Goal: Register for event/course

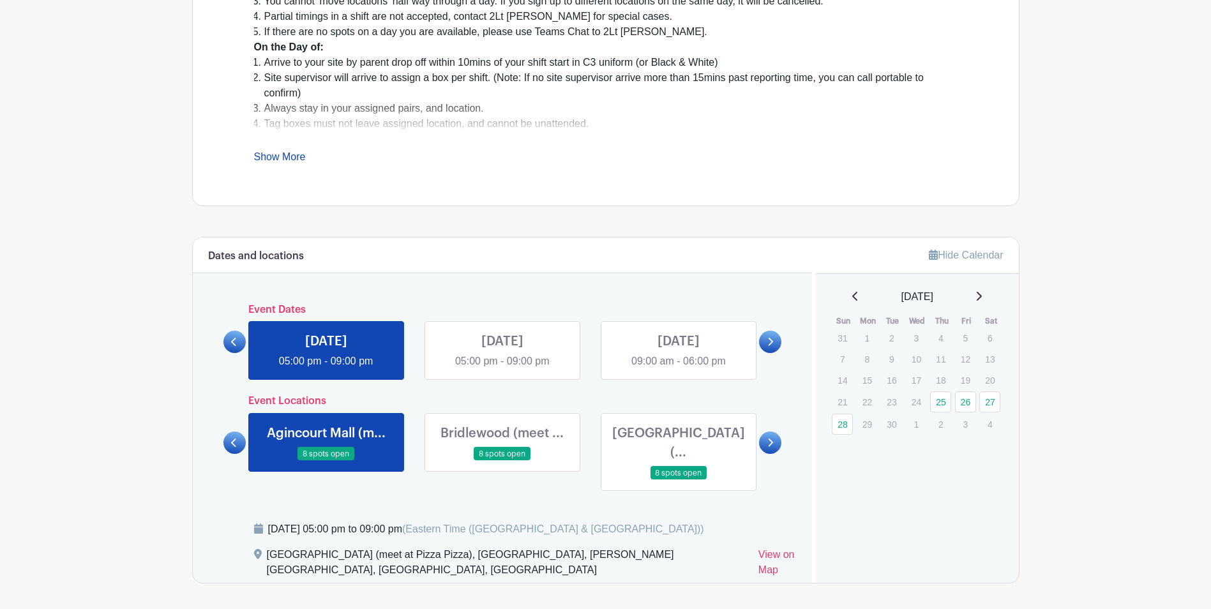
scroll to position [511, 0]
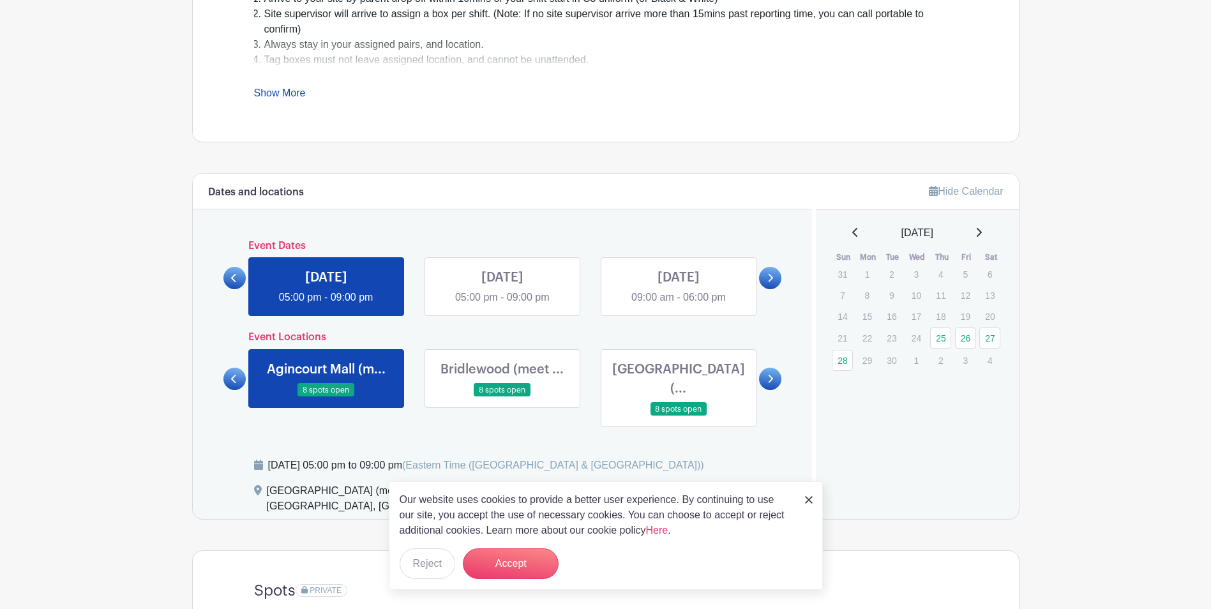
click at [326, 305] on link at bounding box center [326, 305] width 0 height 0
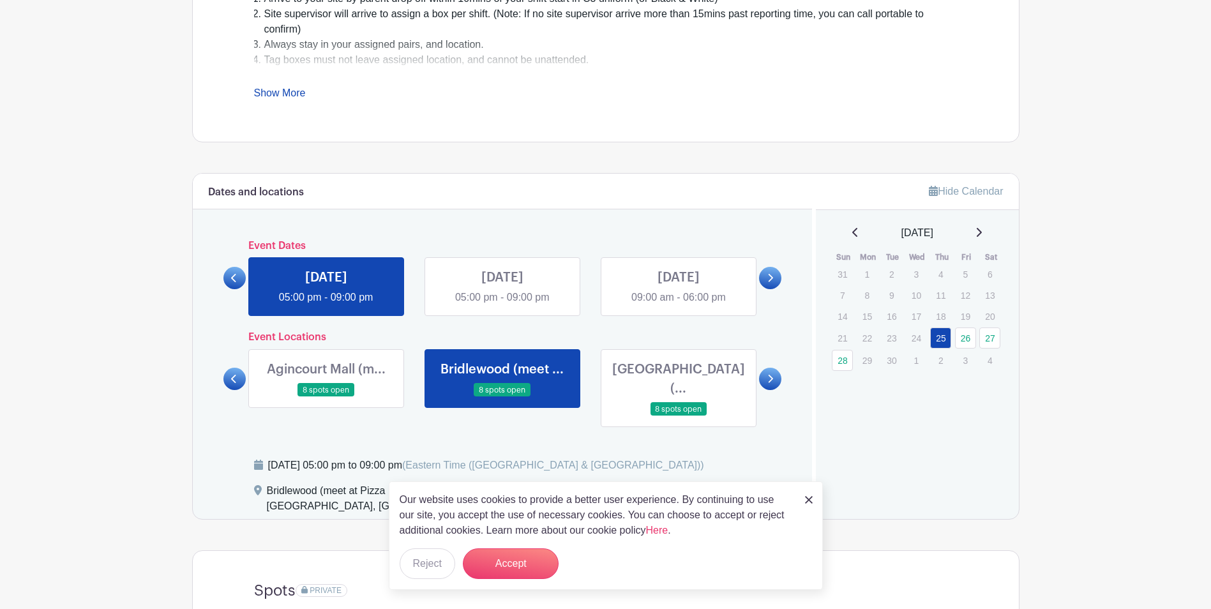
click at [326, 305] on link at bounding box center [326, 305] width 0 height 0
click at [502, 305] on link at bounding box center [502, 305] width 0 height 0
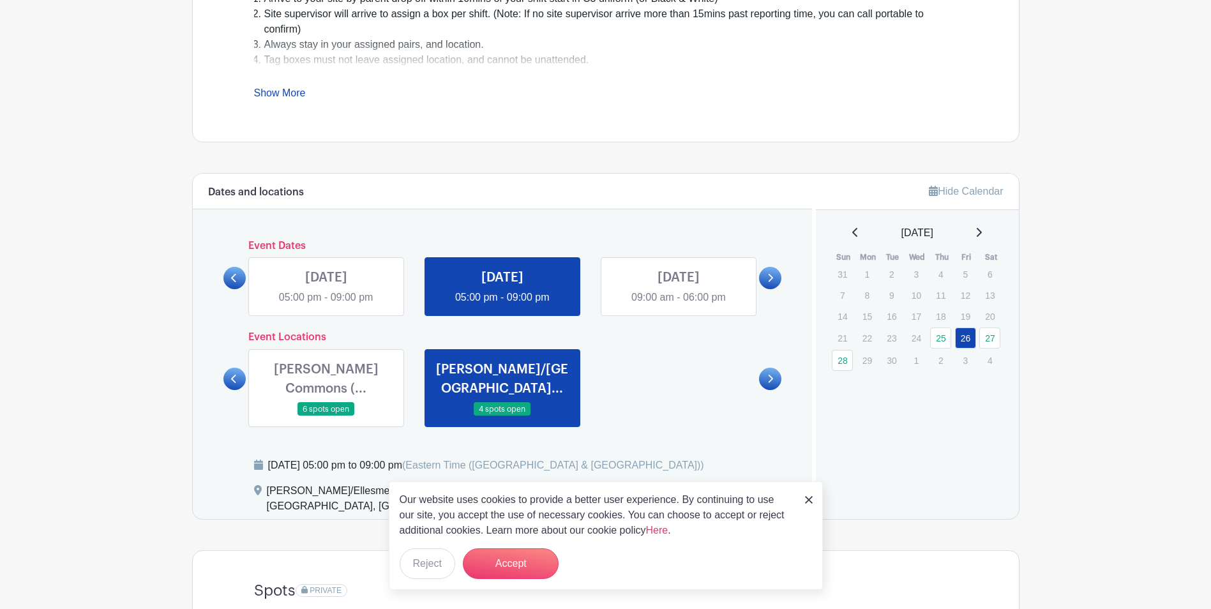
click at [326, 305] on link at bounding box center [326, 305] width 0 height 0
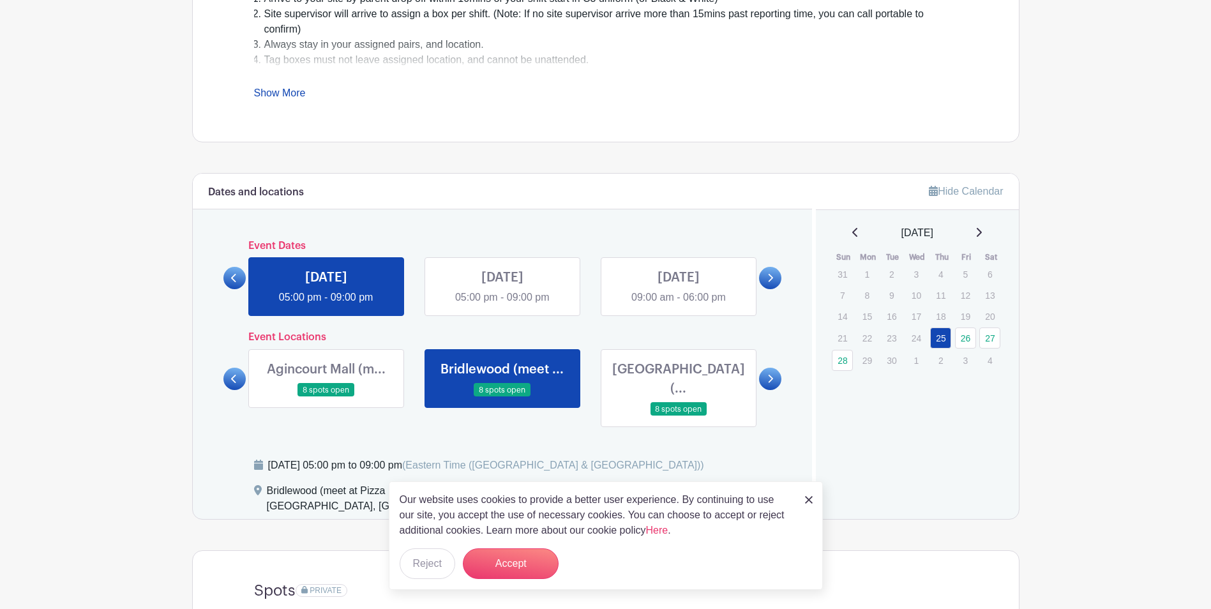
click at [678, 416] on link at bounding box center [678, 416] width 0 height 0
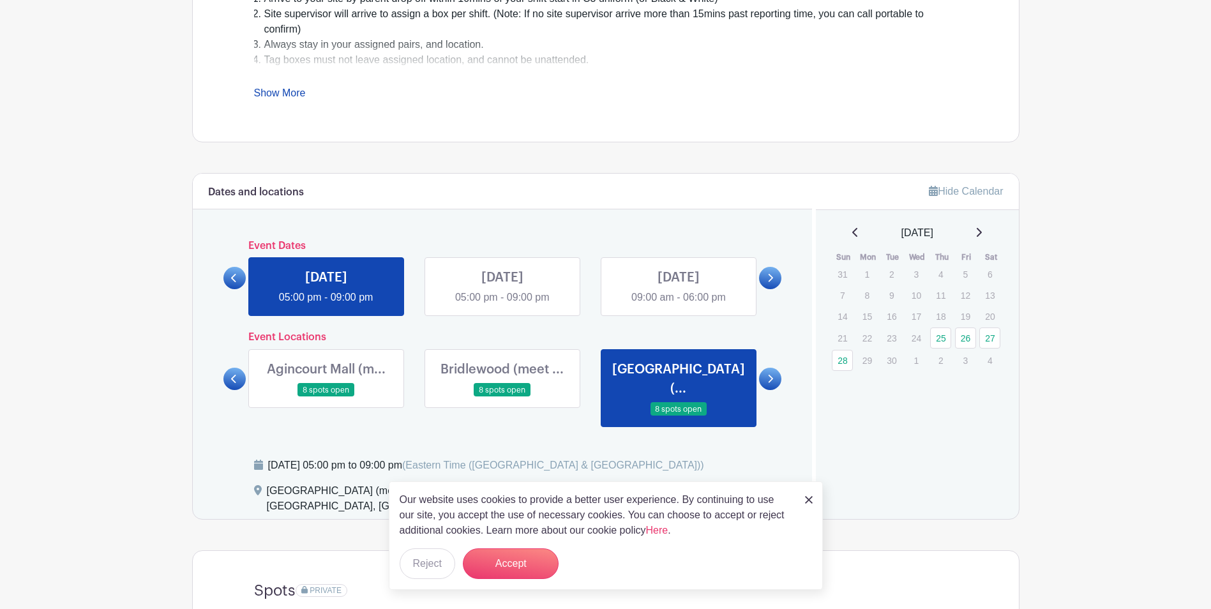
click at [766, 368] on link at bounding box center [770, 379] width 22 height 22
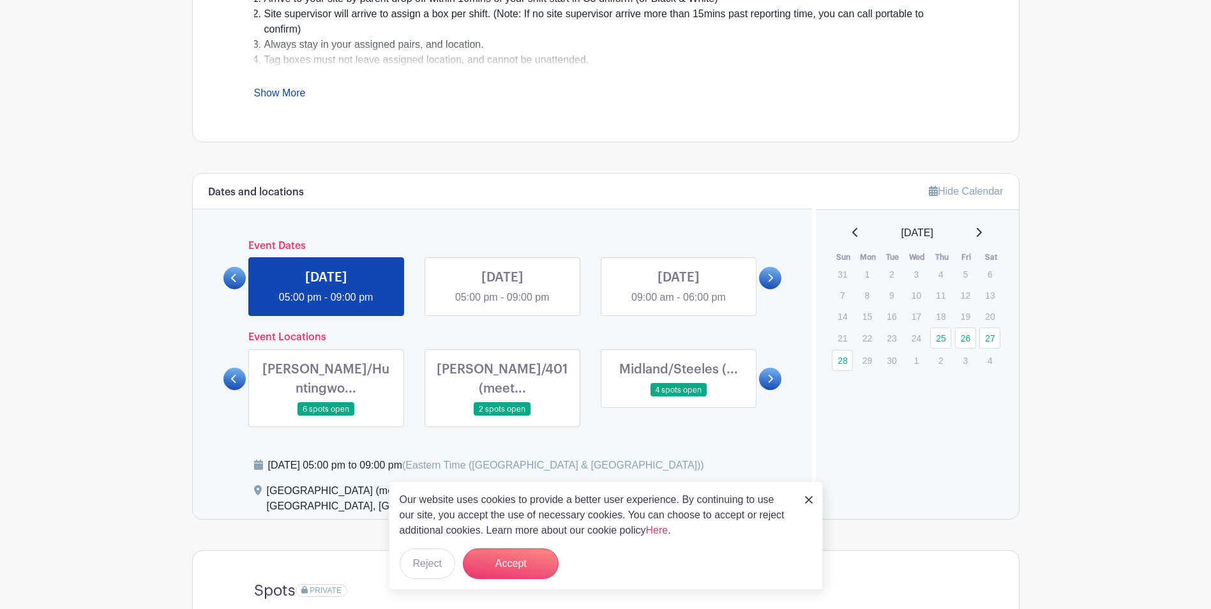
click at [238, 368] on link at bounding box center [234, 379] width 22 height 22
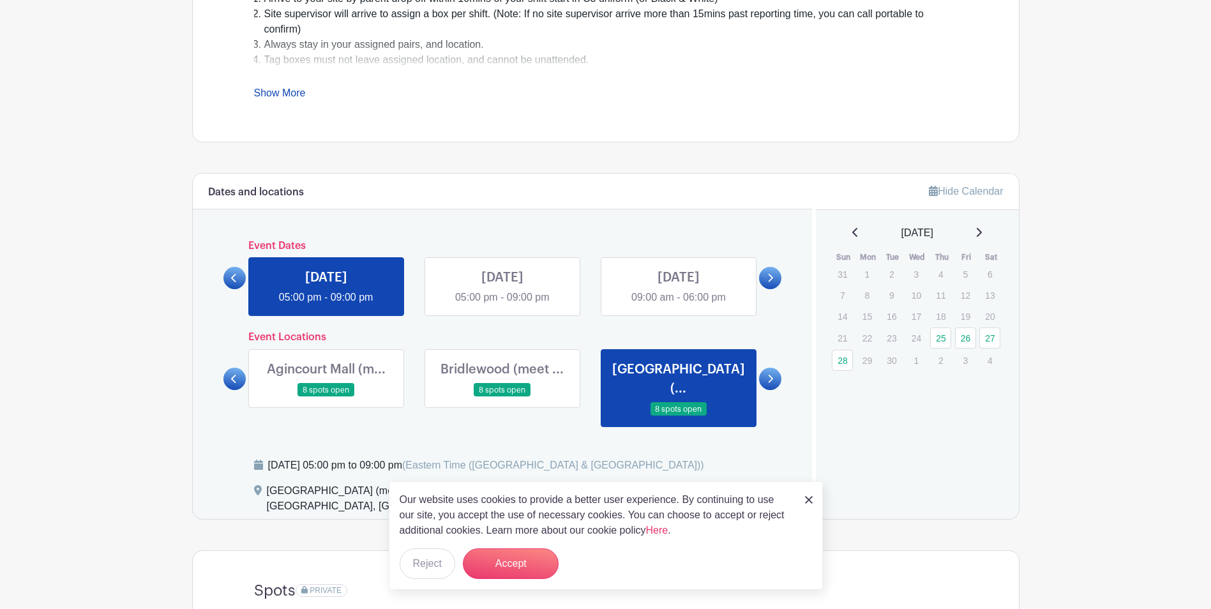
click at [678, 416] on link at bounding box center [678, 416] width 0 height 0
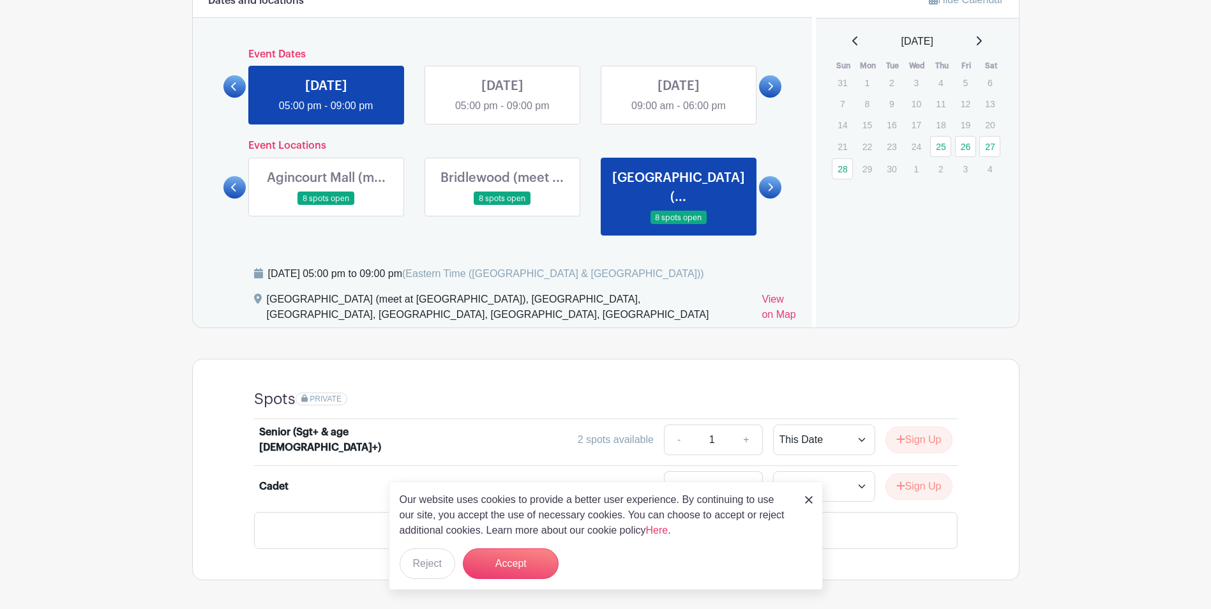
scroll to position [766, 0]
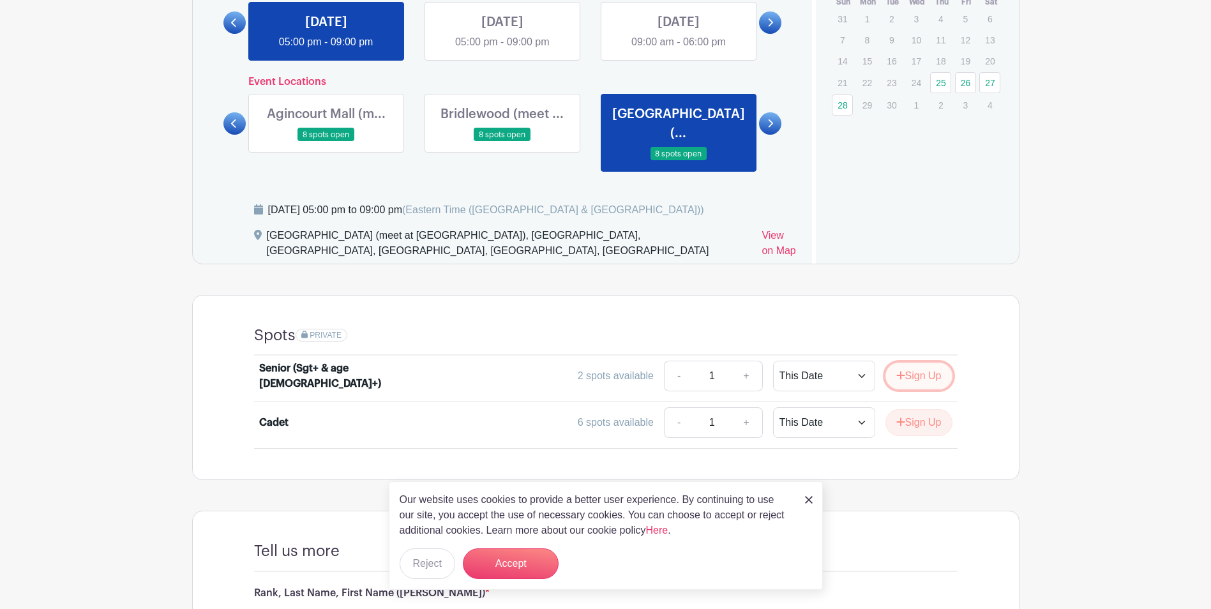
click at [931, 363] on button "Sign Up" at bounding box center [918, 376] width 67 height 27
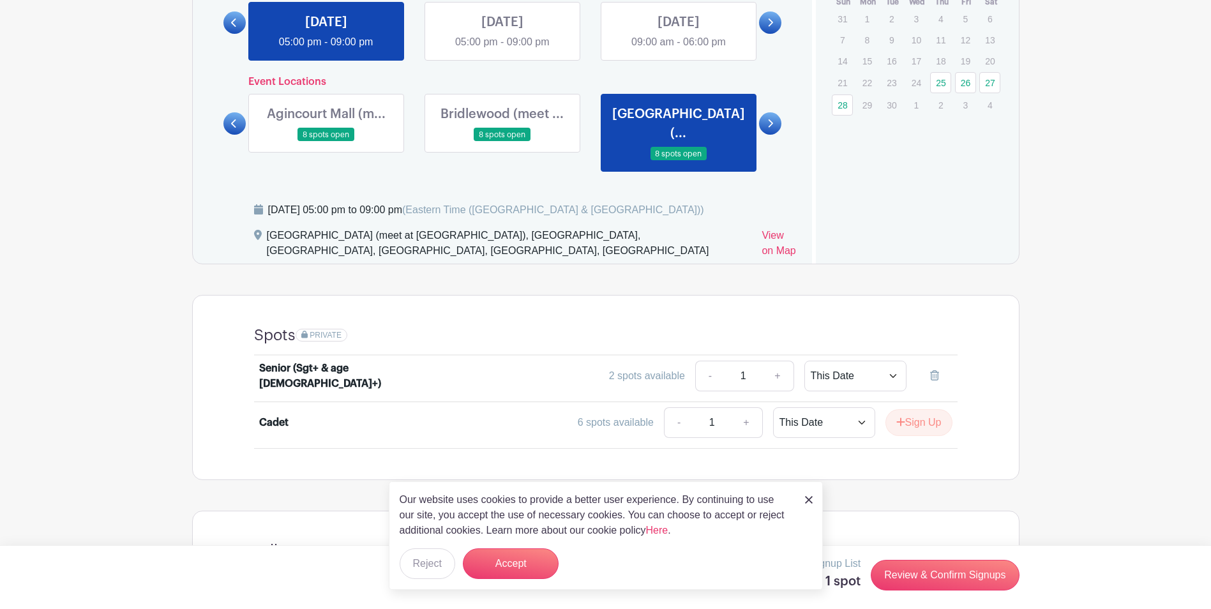
scroll to position [1021, 0]
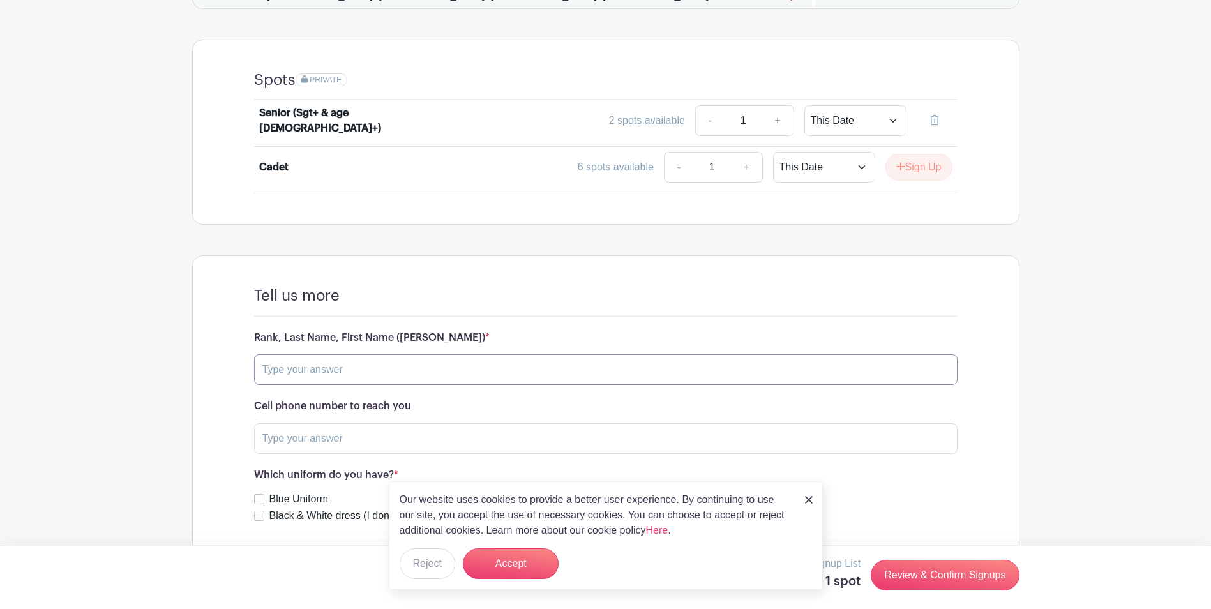
click at [356, 354] on input "text" at bounding box center [605, 369] width 703 height 31
type input "s"
type input "Sgt [PERSON_NAME]"
click at [331, 423] on input "text" at bounding box center [605, 438] width 703 height 31
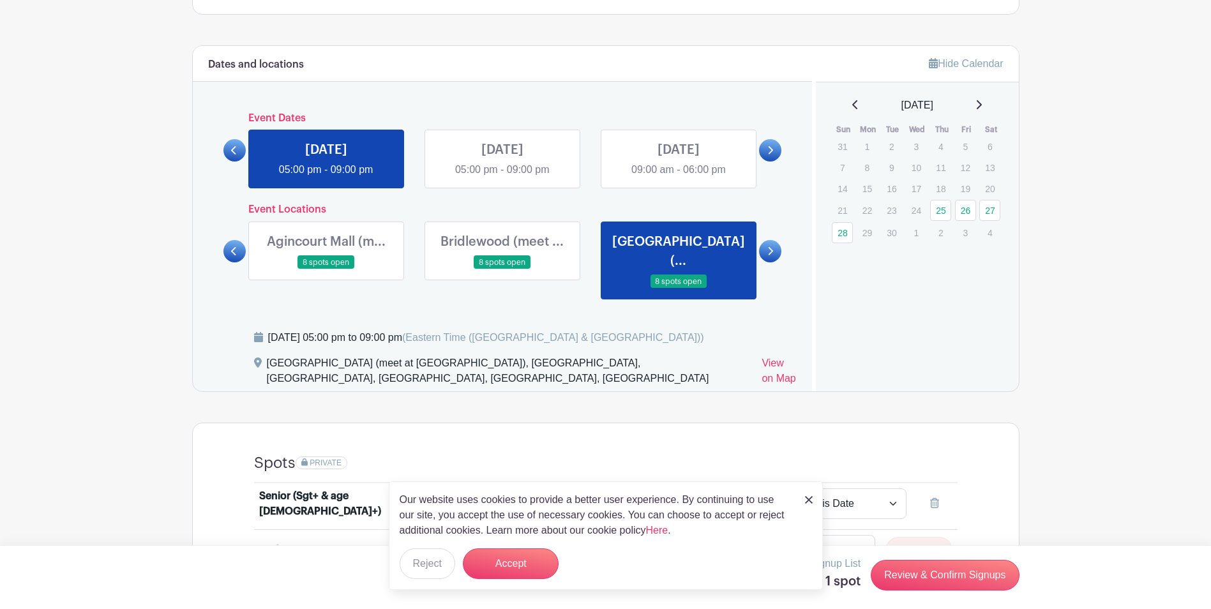
scroll to position [702, 0]
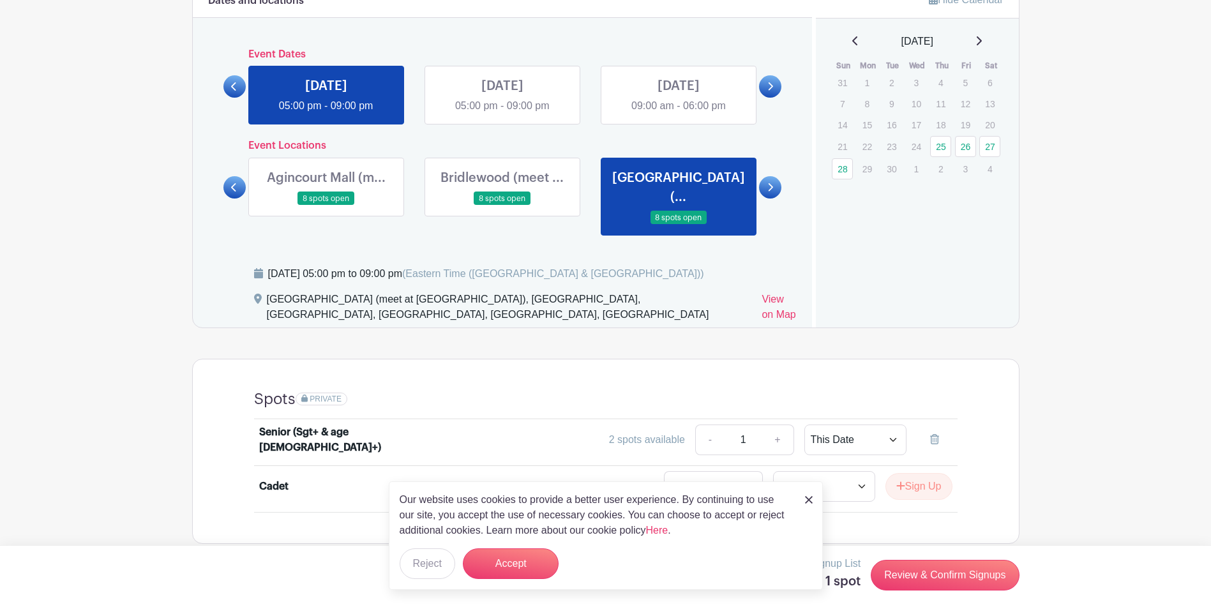
type input "6476756863"
click at [502, 206] on link at bounding box center [502, 206] width 0 height 0
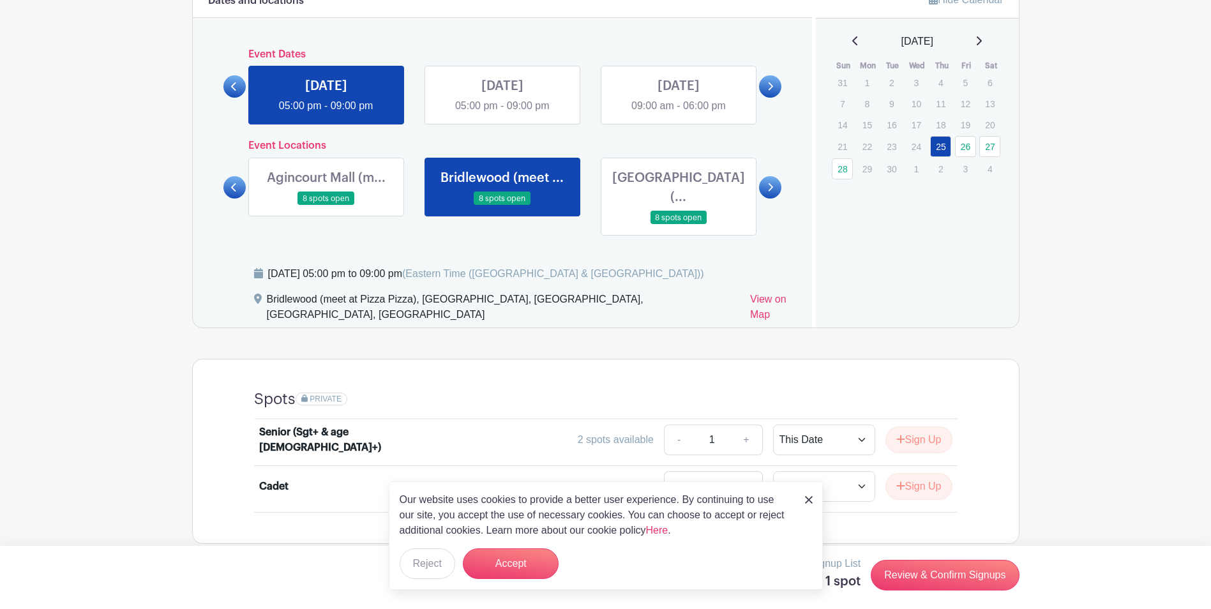
click at [678, 225] on link at bounding box center [678, 225] width 0 height 0
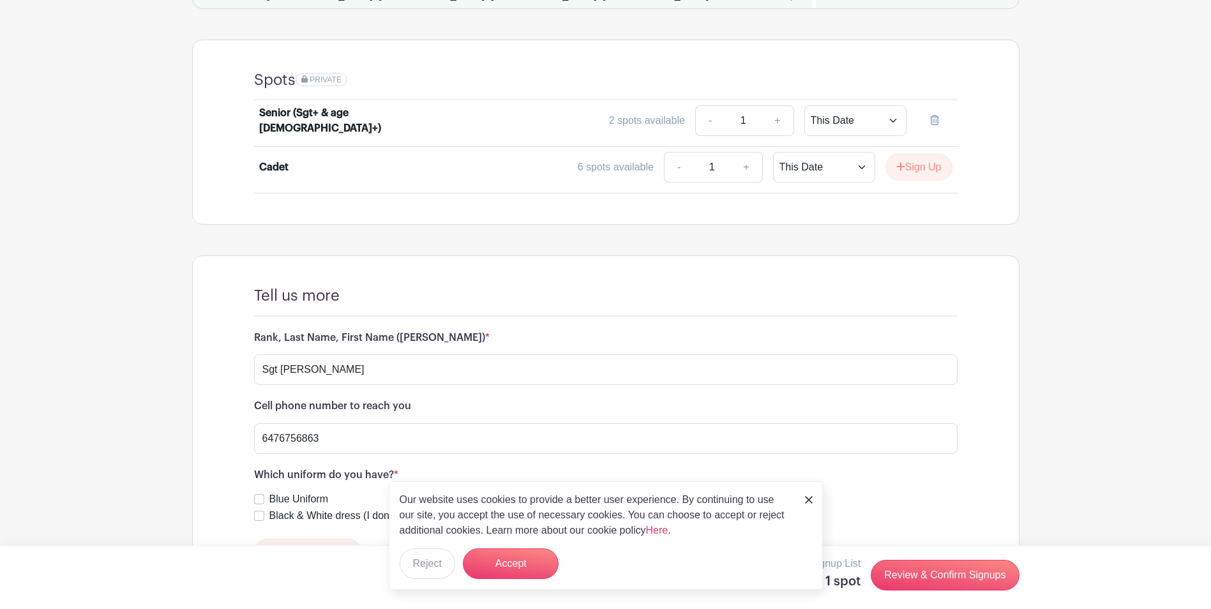
scroll to position [1080, 0]
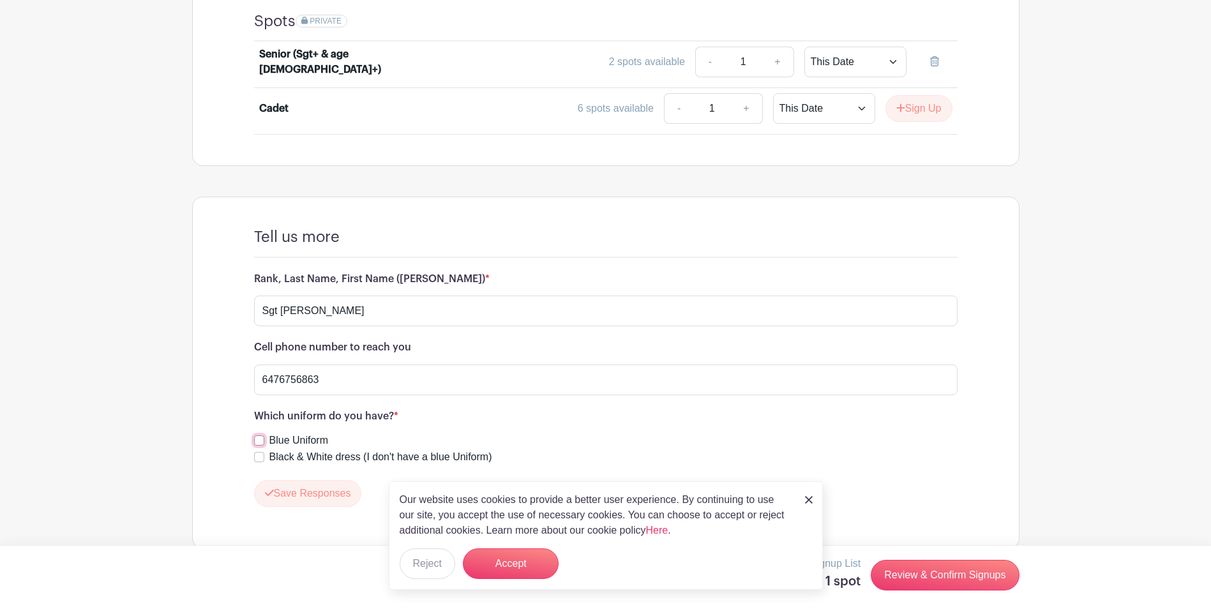
click at [259, 435] on input "Blue Uniform" at bounding box center [259, 440] width 10 height 10
checkbox input "true"
click at [506, 569] on button "Accept" at bounding box center [511, 563] width 96 height 31
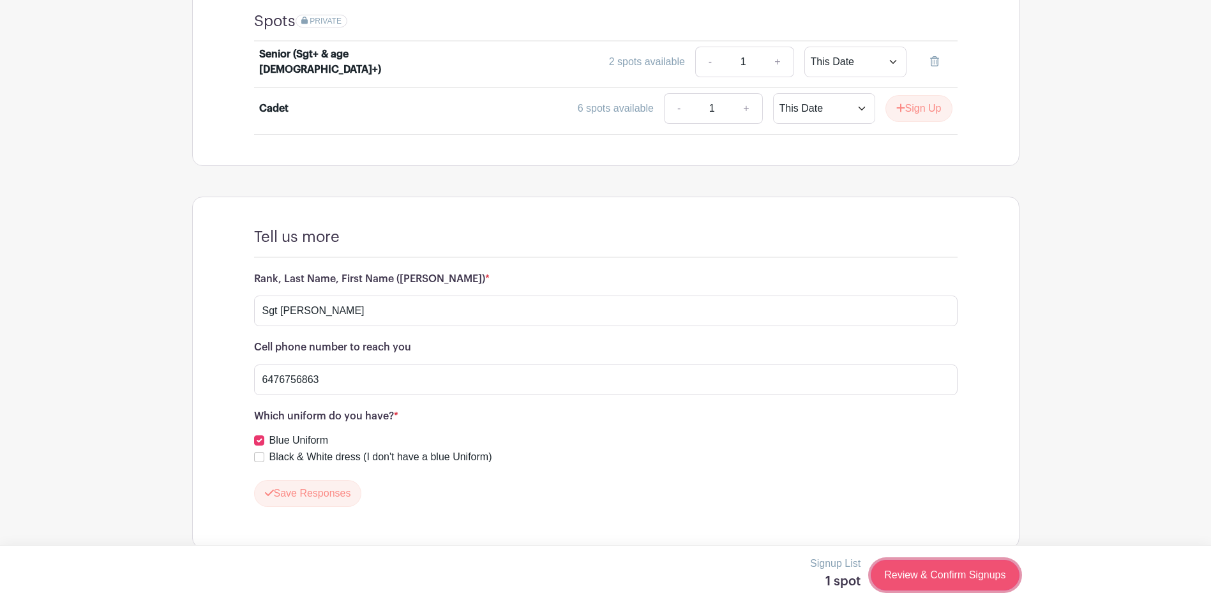
click at [924, 576] on link "Review & Confirm Signups" at bounding box center [945, 575] width 148 height 31
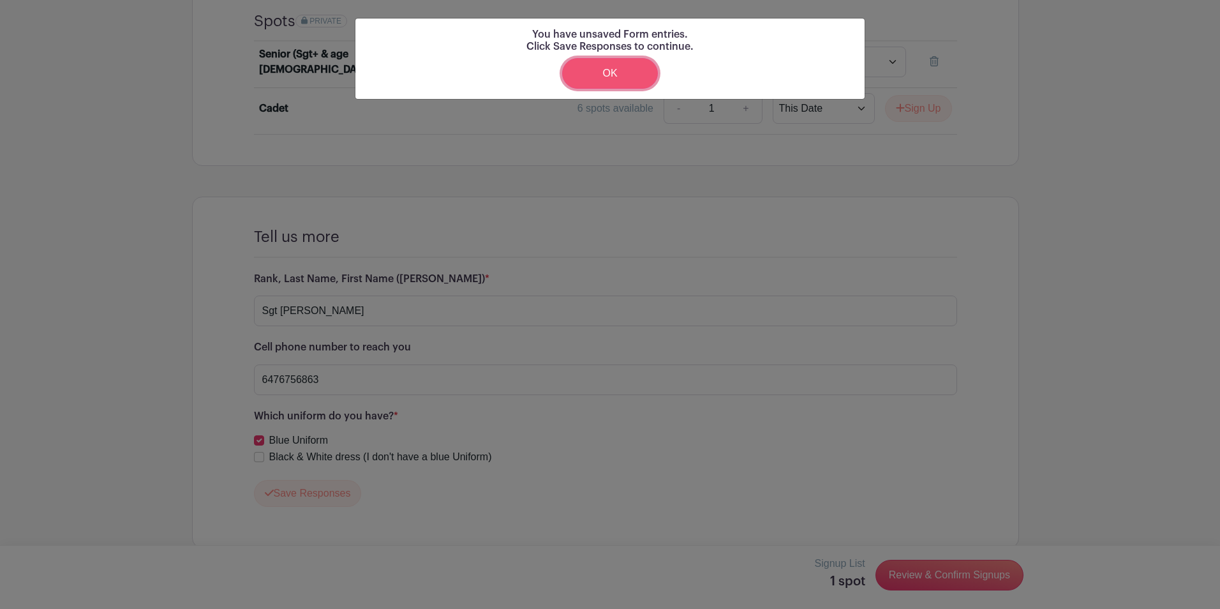
click at [625, 82] on link "OK" at bounding box center [610, 73] width 96 height 31
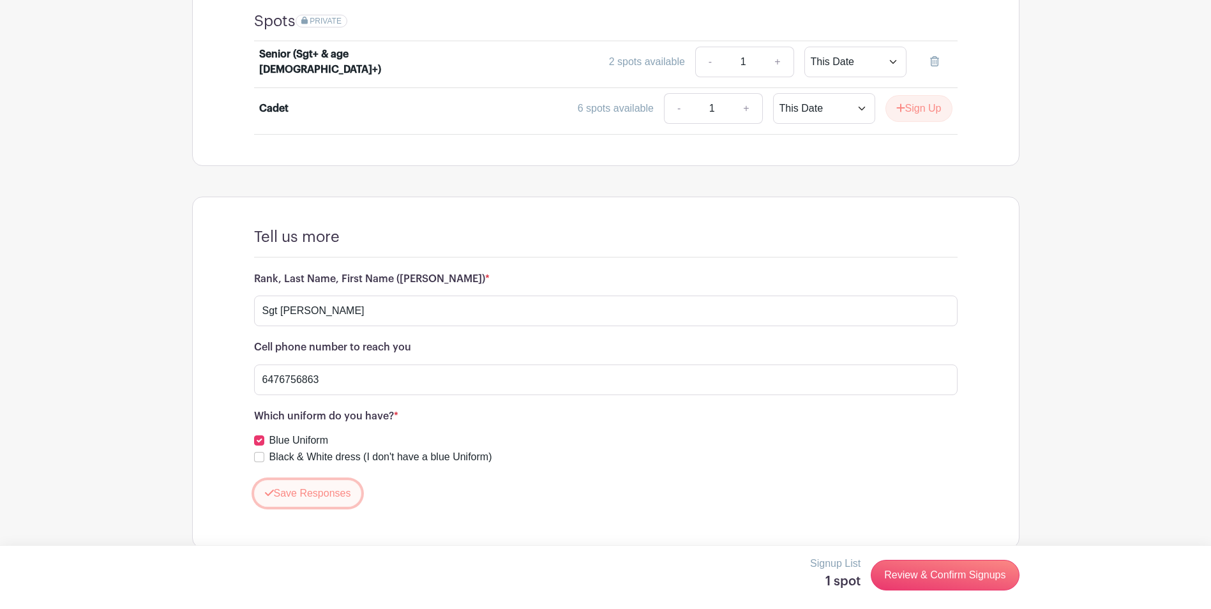
click at [328, 480] on button "Save Responses" at bounding box center [308, 493] width 108 height 27
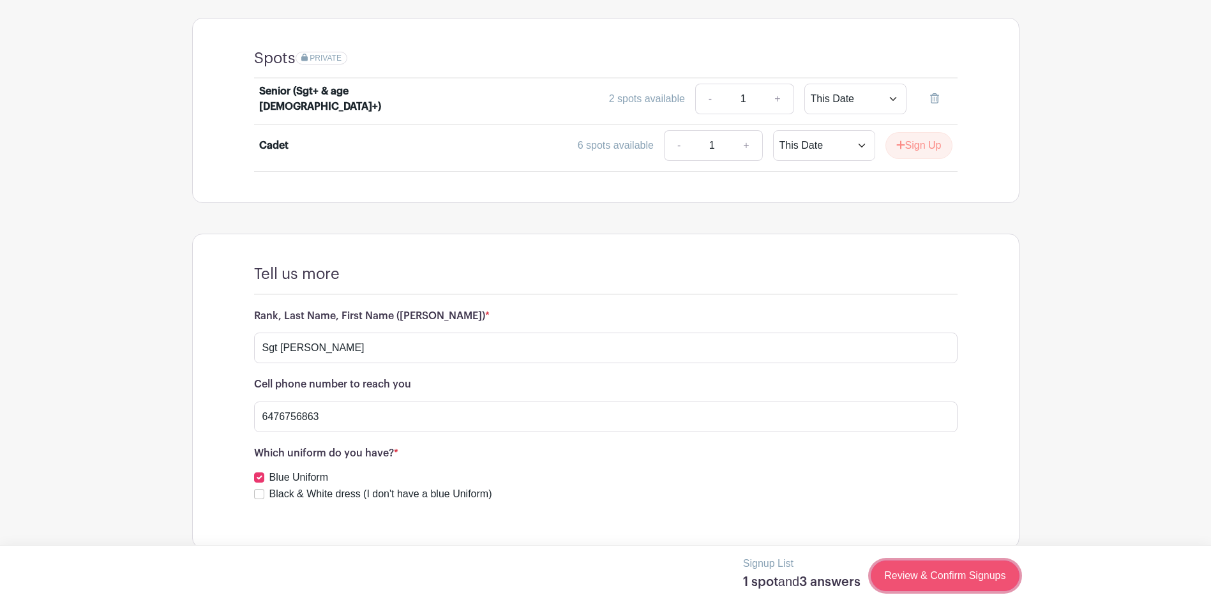
click at [928, 582] on link "Review & Confirm Signups" at bounding box center [945, 575] width 148 height 31
click at [894, 573] on link "Review & Confirm Signups" at bounding box center [945, 575] width 148 height 31
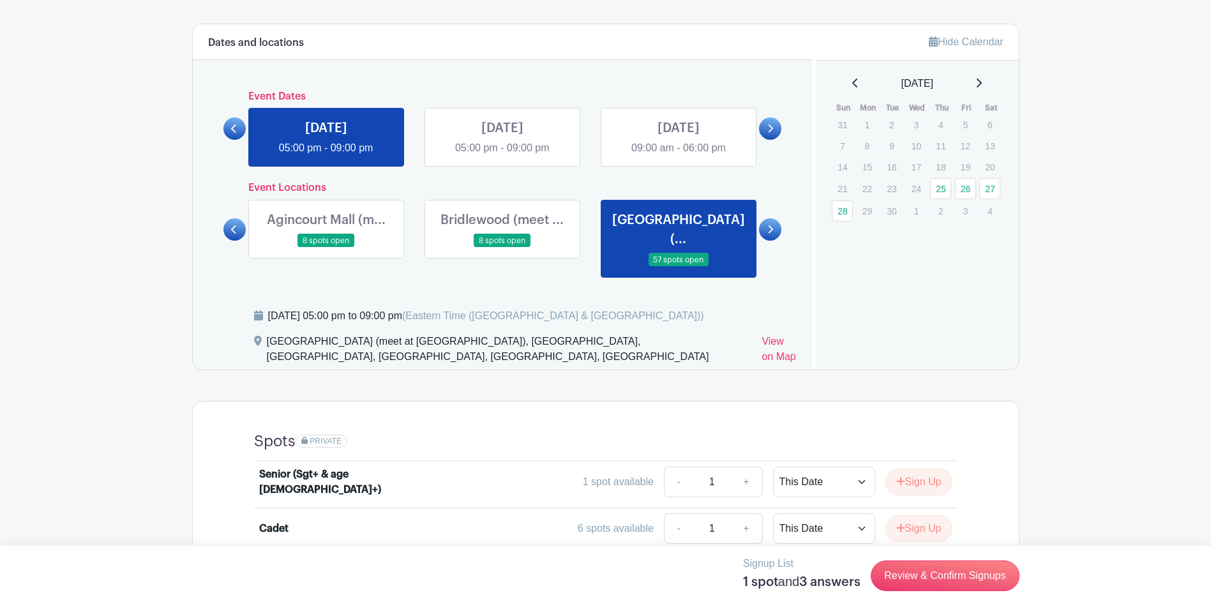
scroll to position [724, 0]
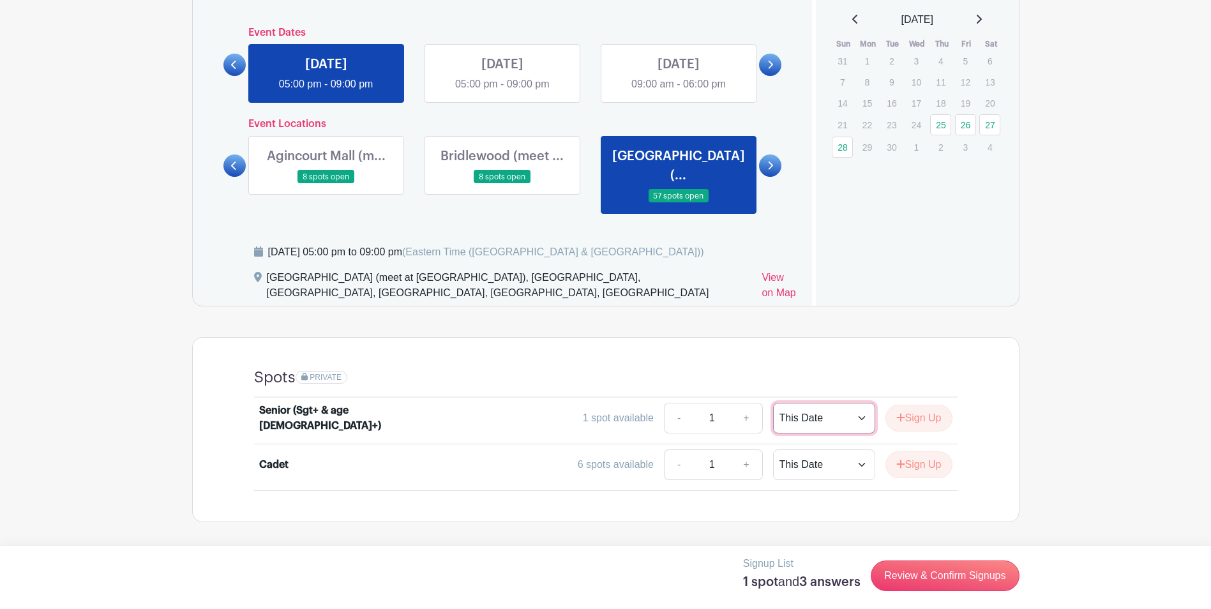
click at [804, 405] on select "This Date Select Dates" at bounding box center [824, 418] width 102 height 31
click at [815, 403] on select "This Date Select Dates" at bounding box center [824, 418] width 102 height 31
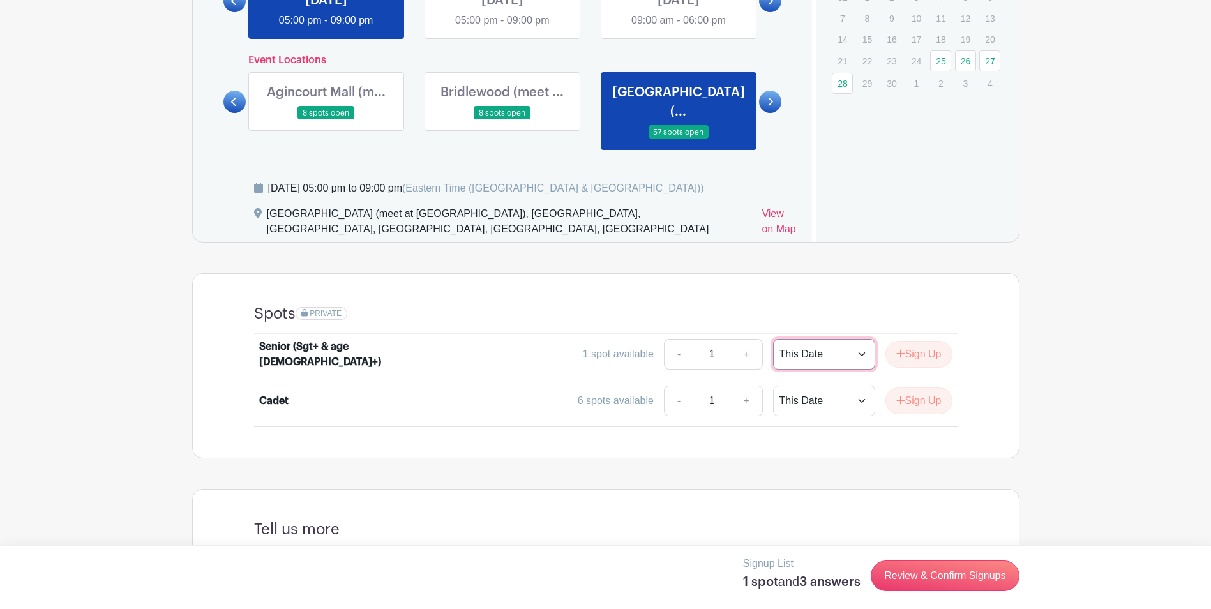
scroll to position [1043, 0]
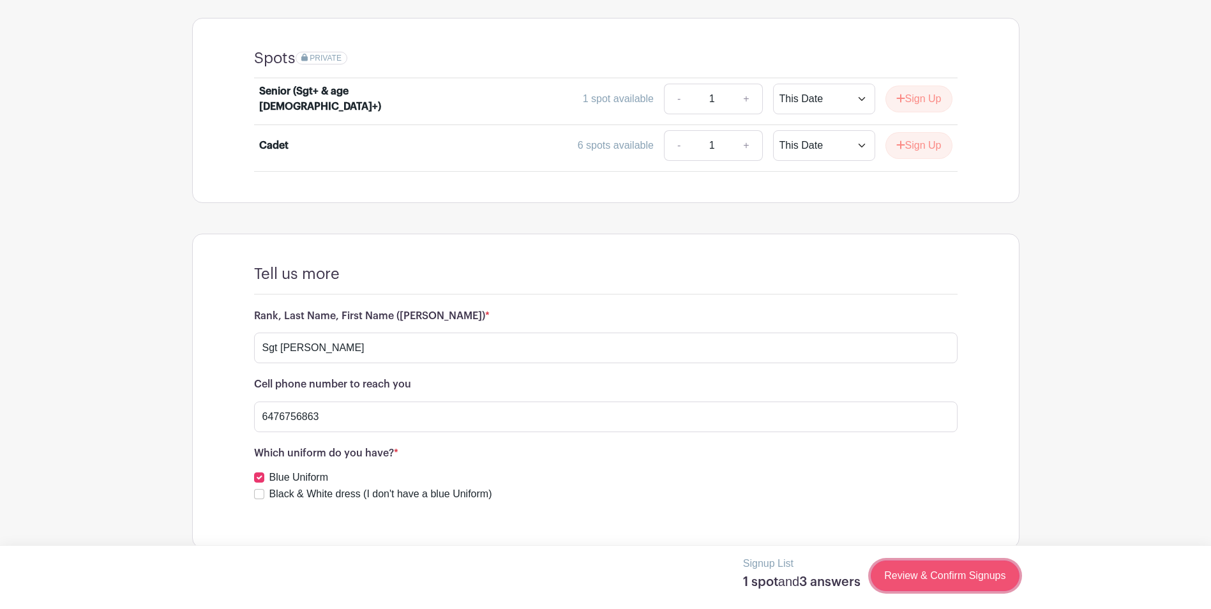
click at [931, 570] on link "Review & Confirm Signups" at bounding box center [945, 575] width 148 height 31
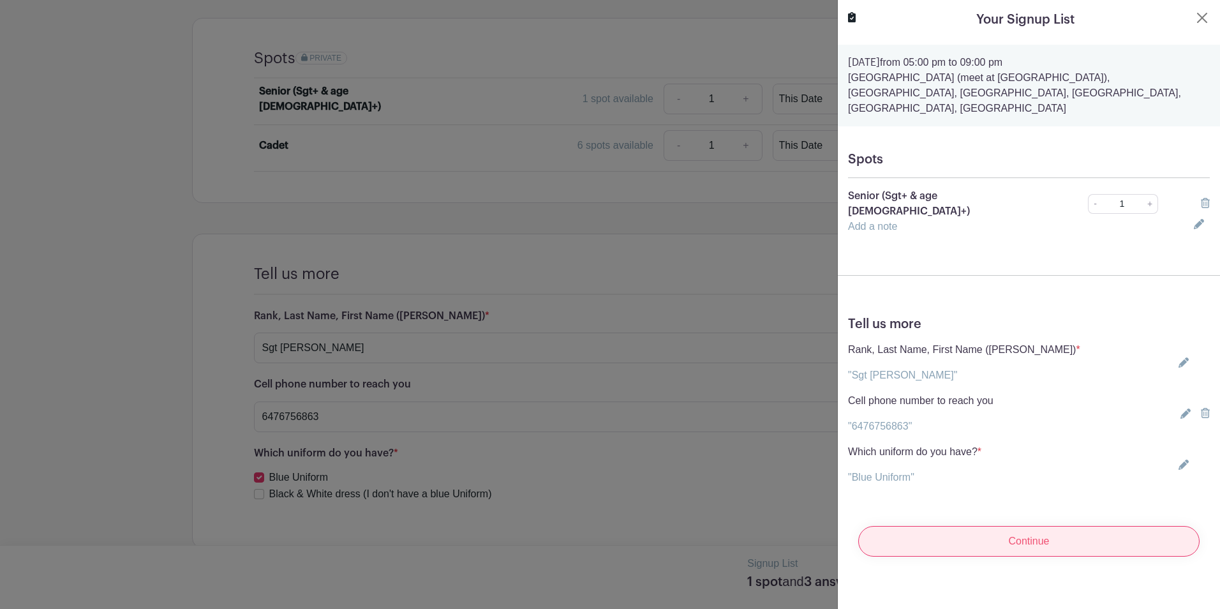
click at [916, 526] on input "Continue" at bounding box center [1028, 541] width 341 height 31
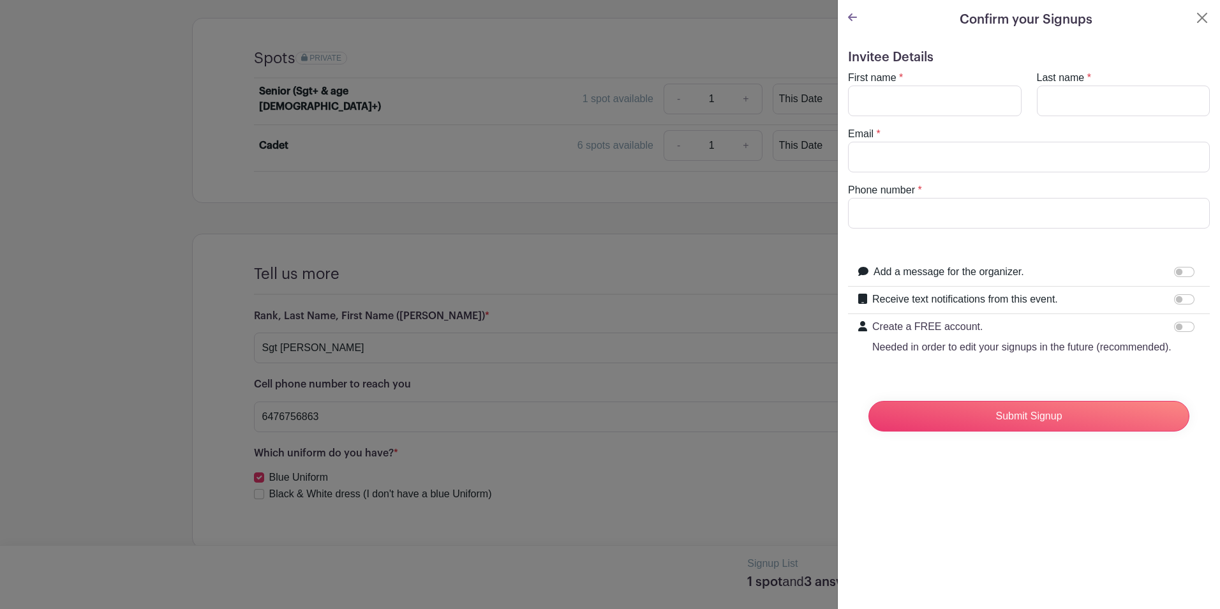
click at [903, 117] on turbo-frame "First name * Last name * Email * Phone number *" at bounding box center [1029, 149] width 362 height 158
click at [896, 100] on input "First name" at bounding box center [935, 101] width 174 height 31
type input "Paco"
type input "Ni"
type input "PNi365@cdt.cadets.gc.ca"
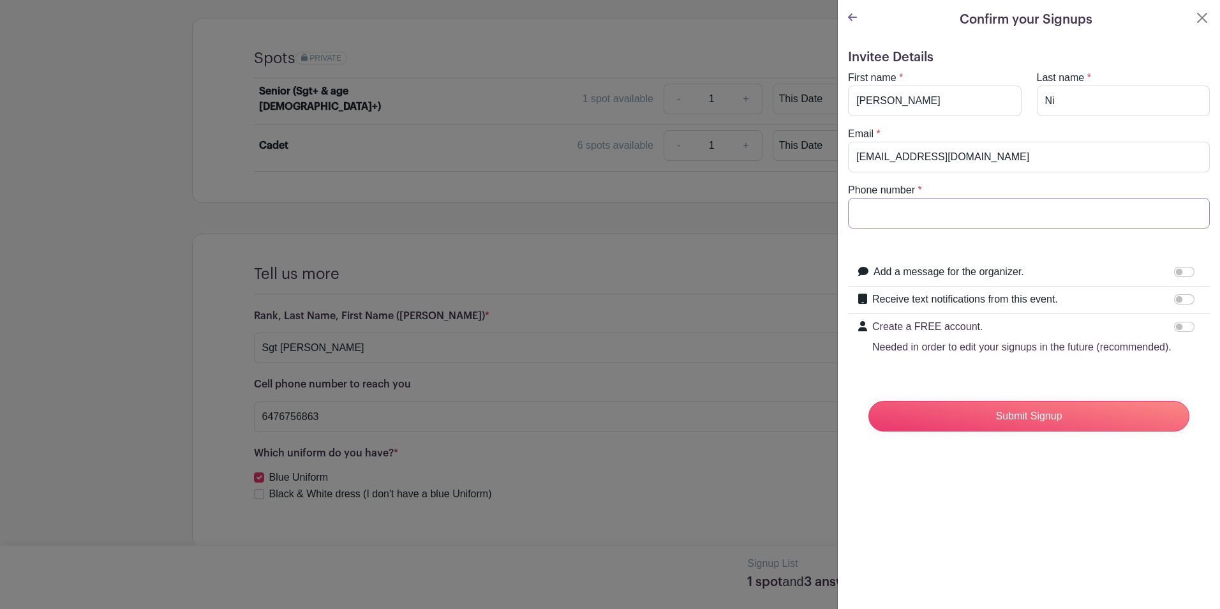
click at [913, 205] on input "Phone number" at bounding box center [1029, 213] width 362 height 31
type input "6476756863"
click at [974, 427] on input "Submit Signup" at bounding box center [1029, 416] width 321 height 31
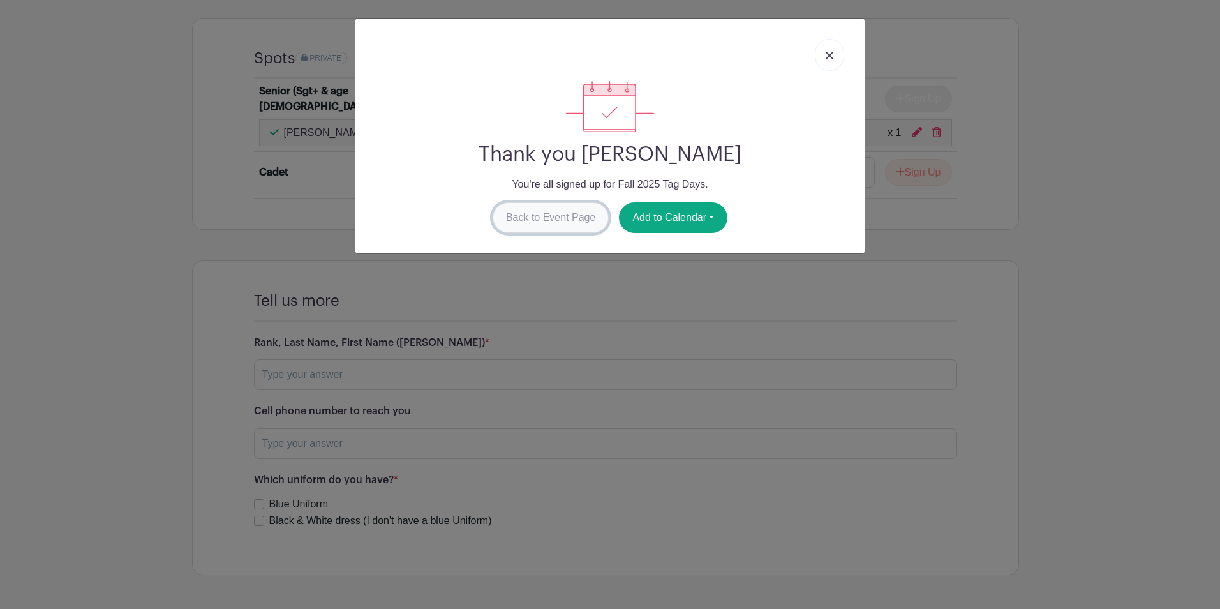
click at [550, 228] on link "Back to Event Page" at bounding box center [551, 217] width 117 height 31
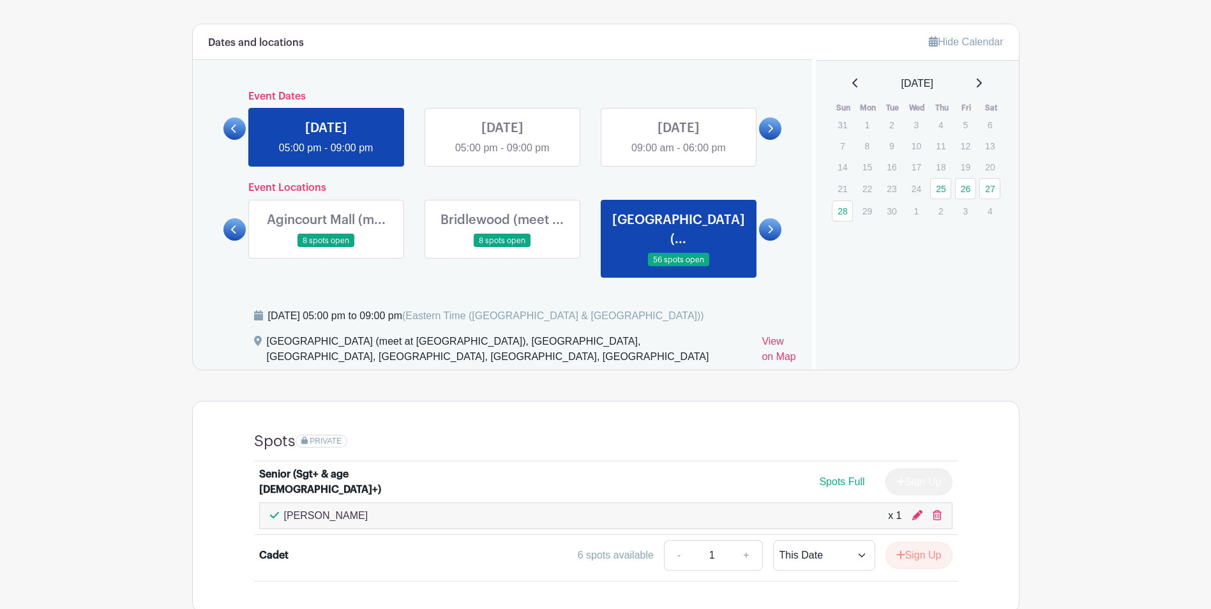
scroll to position [851, 0]
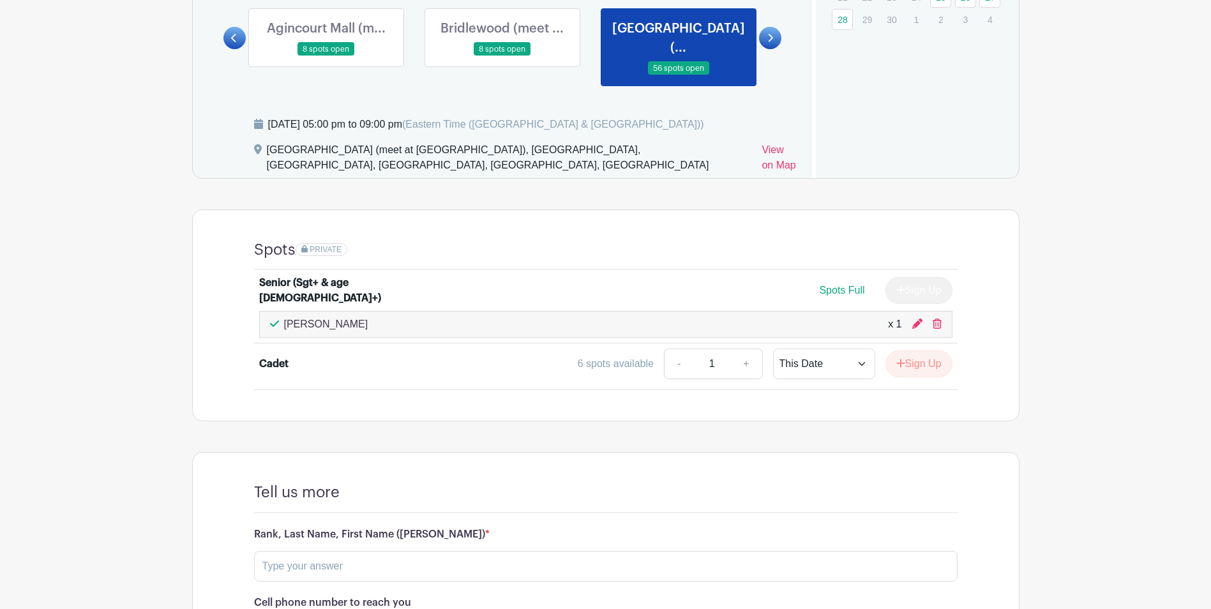
click at [830, 283] on div "Spots Full" at bounding box center [841, 290] width 45 height 15
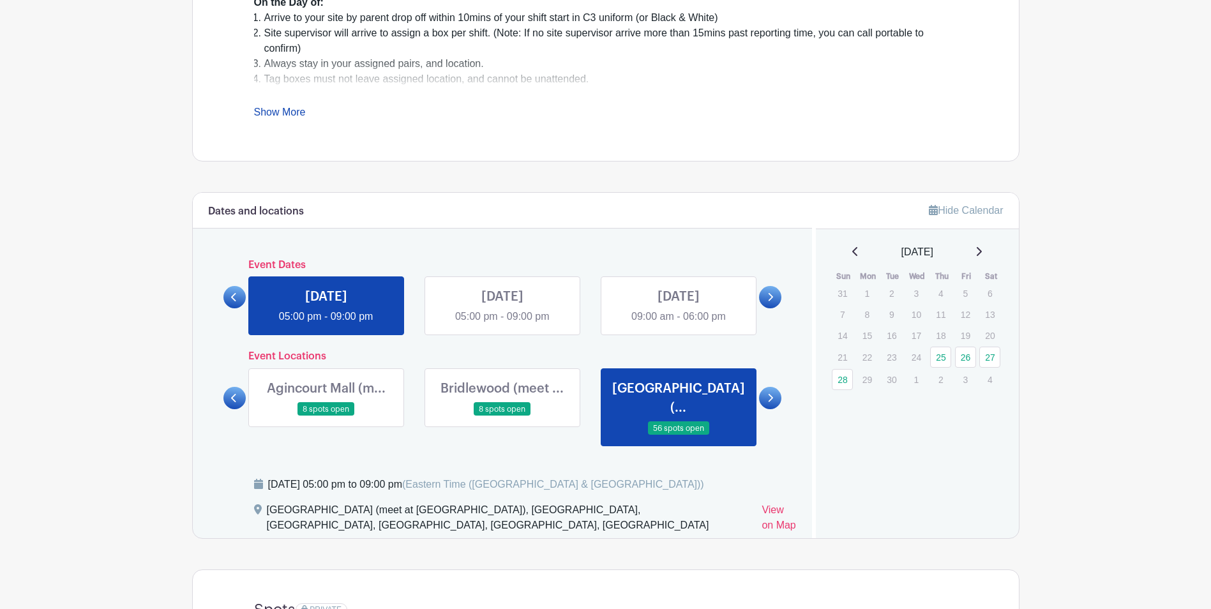
scroll to position [747, 0]
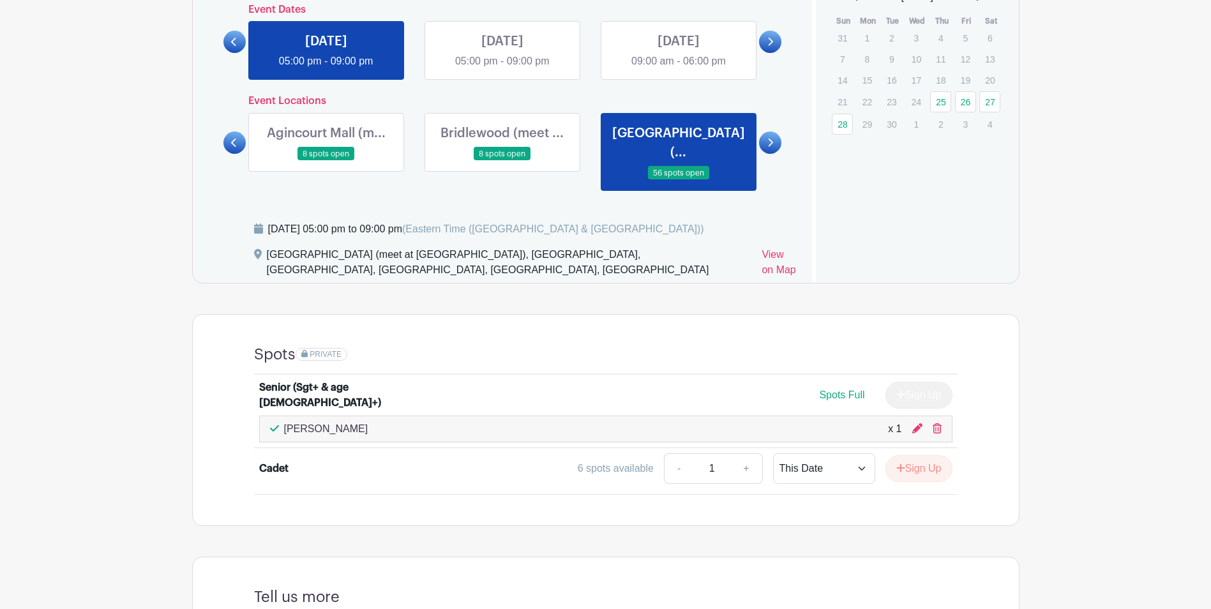
click at [815, 382] on div "Spots Full Sign Up" at bounding box center [692, 395] width 520 height 27
click at [361, 380] on div "Senior (Sgt+ & age [DEMOGRAPHIC_DATA]+)" at bounding box center [338, 395] width 158 height 31
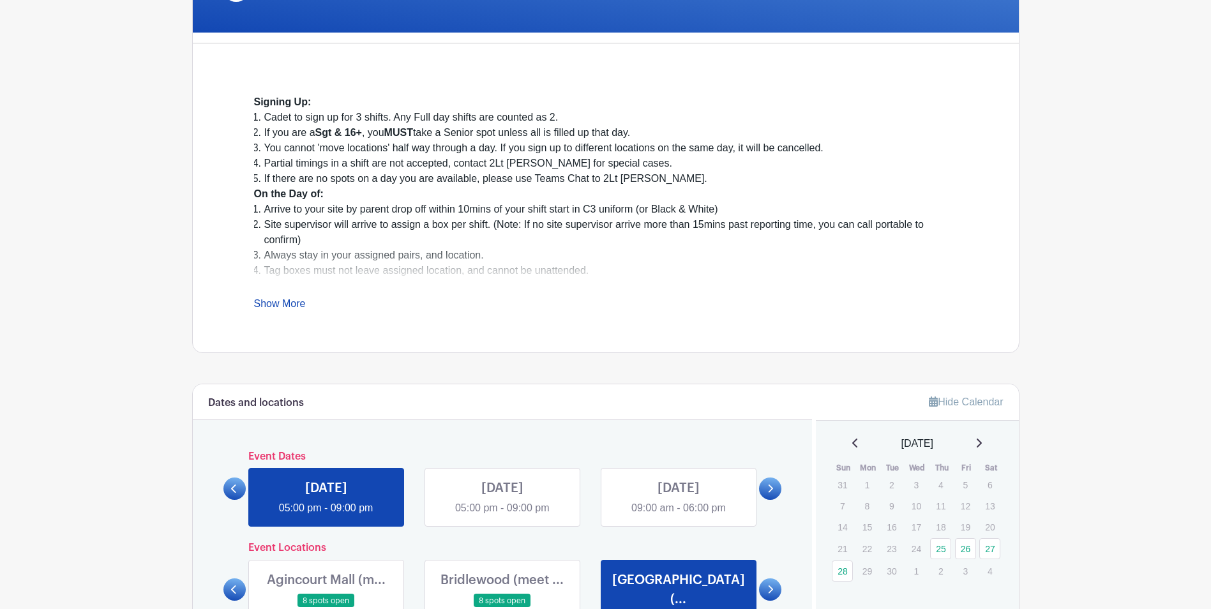
scroll to position [364, 0]
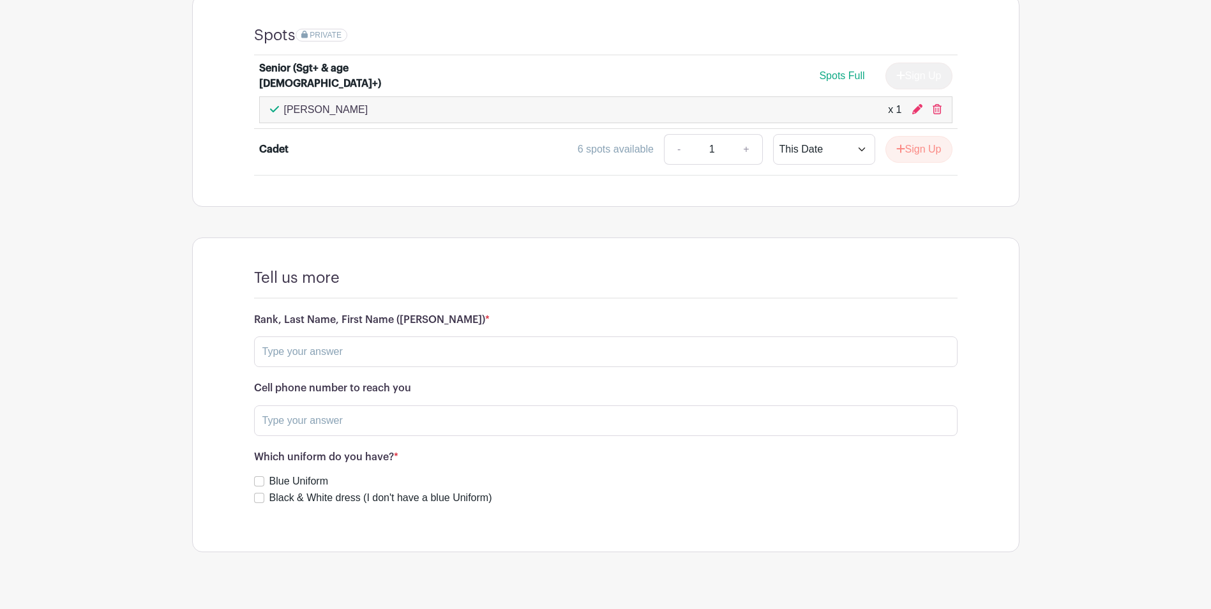
scroll to position [747, 0]
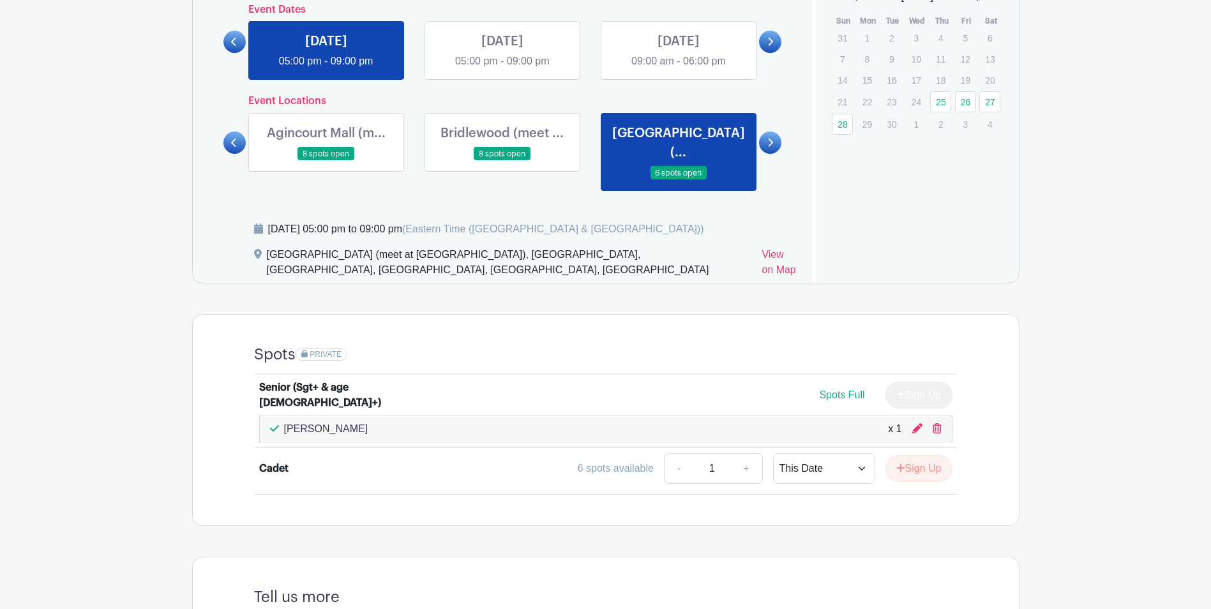
click at [765, 142] on link at bounding box center [770, 142] width 22 height 22
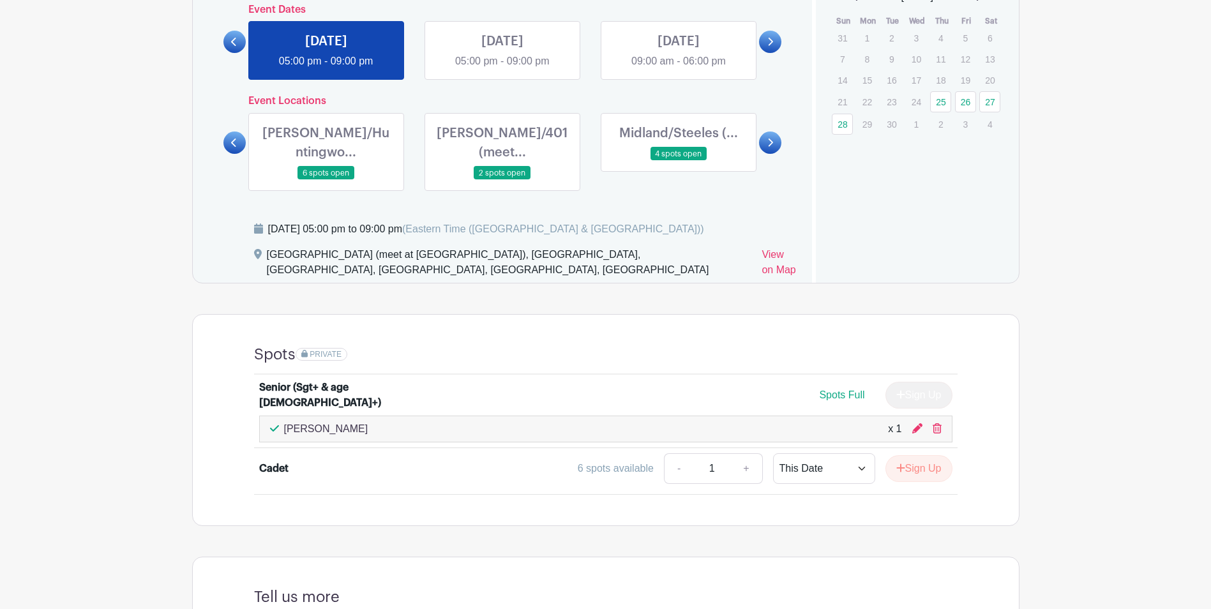
click at [769, 138] on icon at bounding box center [770, 143] width 6 height 10
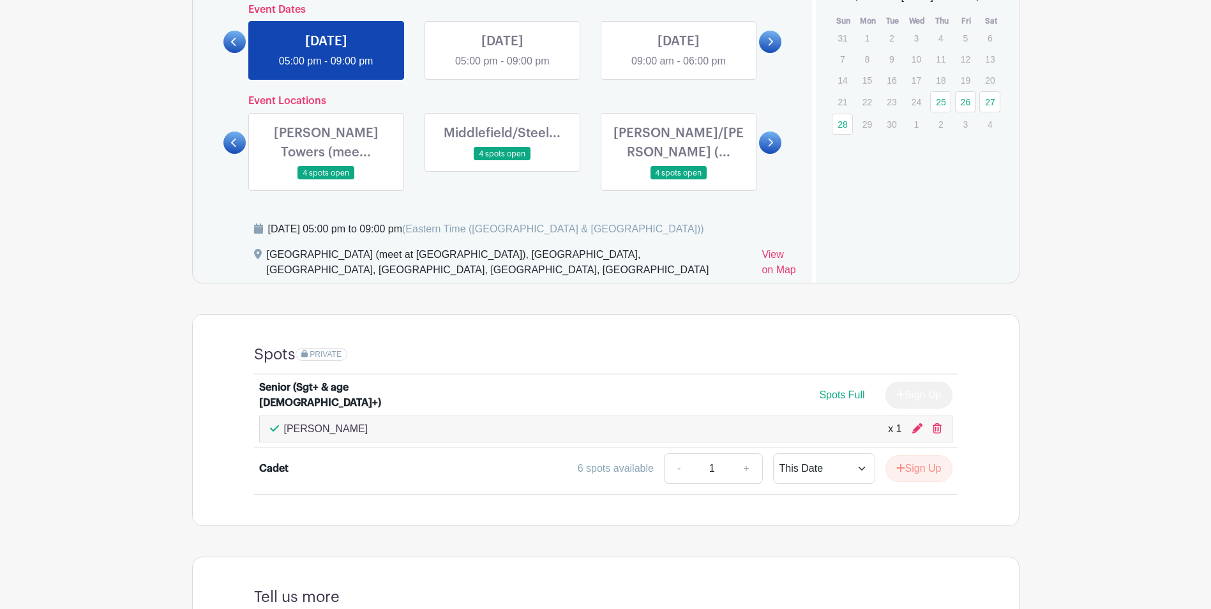
scroll to position [683, 0]
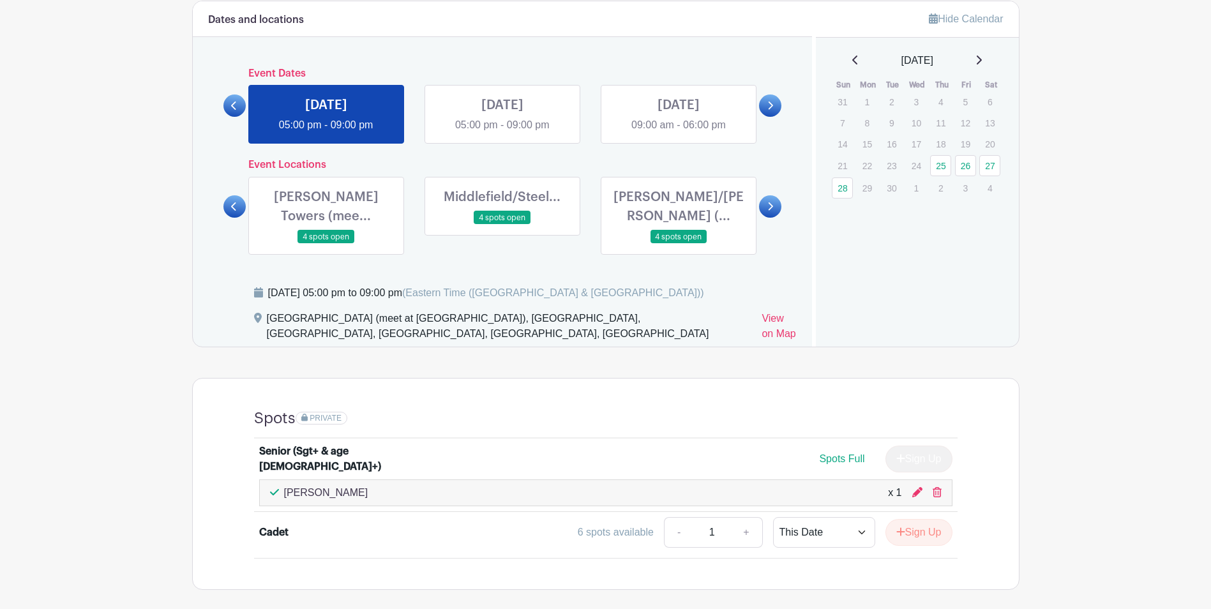
click at [775, 130] on div "Dates and locations Event Dates THU Sep 25, 2025 05:00 pm - 09:00 pm FRI Sep 26…" at bounding box center [503, 173] width 620 height 345
click at [770, 195] on link at bounding box center [770, 206] width 22 height 22
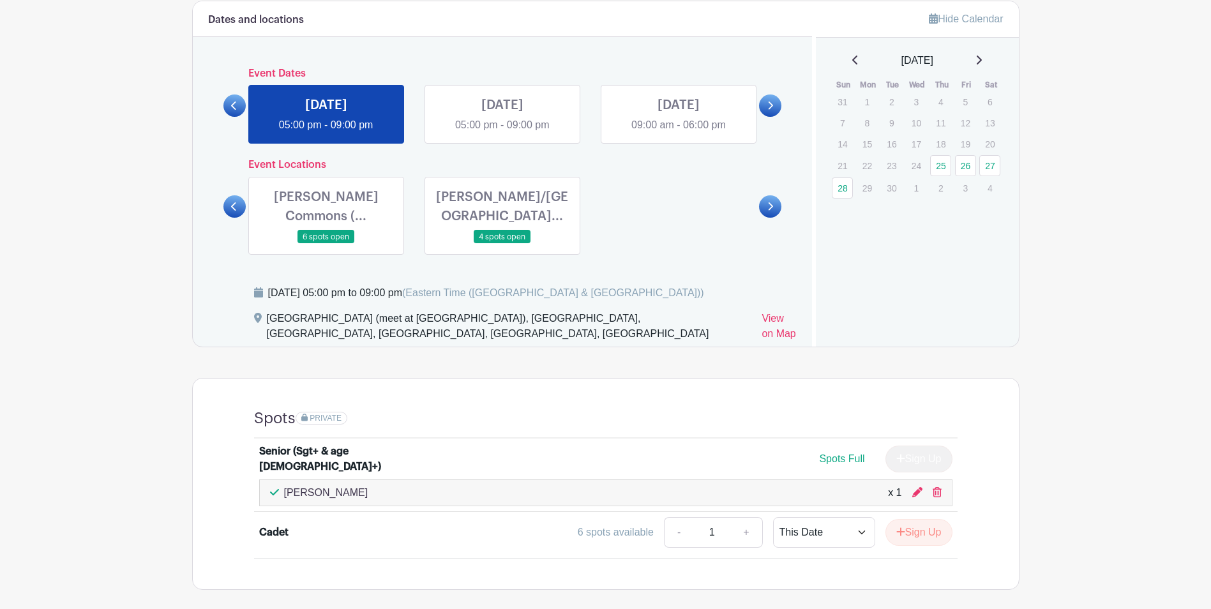
click at [331, 414] on span "PRIVATE" at bounding box center [326, 418] width 32 height 9
click at [233, 207] on icon at bounding box center [234, 207] width 6 height 10
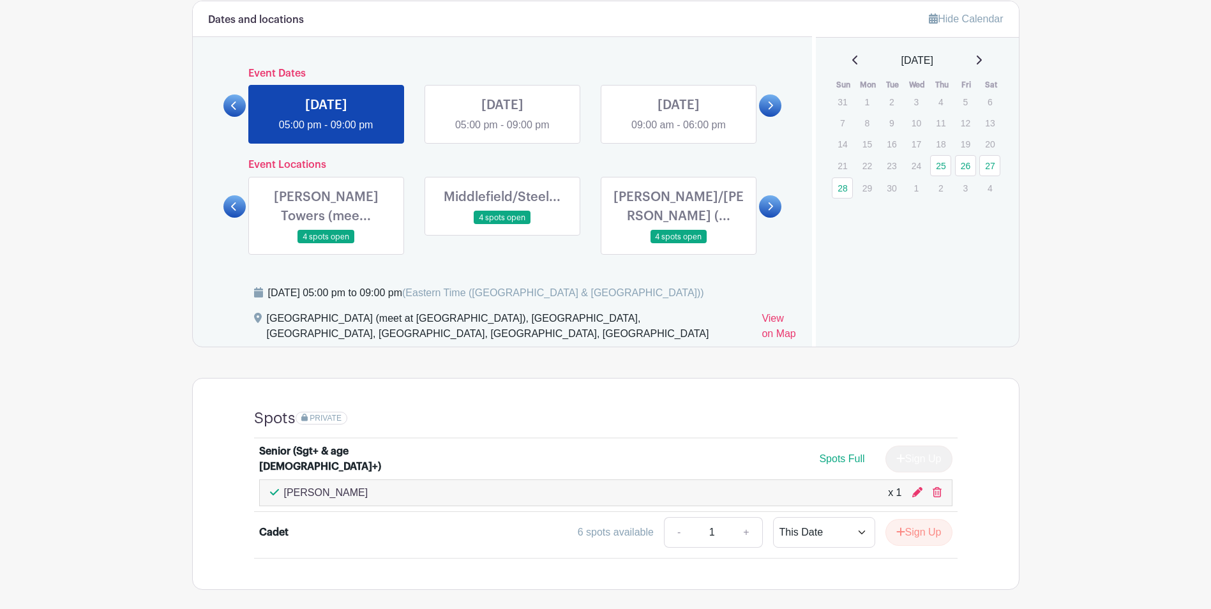
click at [233, 207] on link at bounding box center [234, 206] width 22 height 22
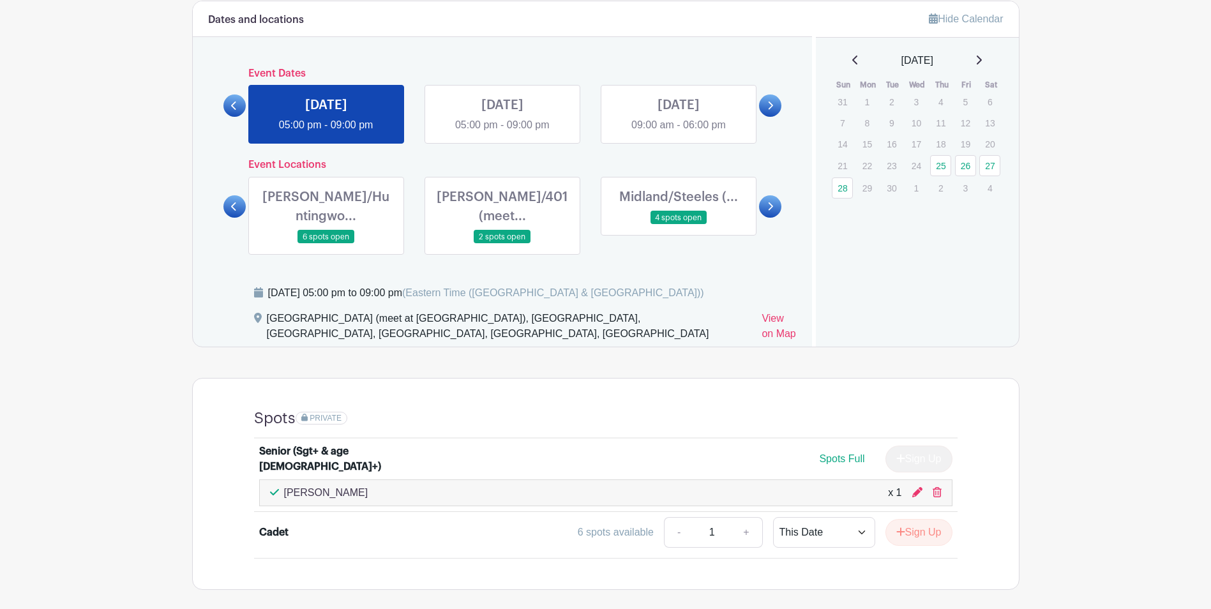
click at [230, 202] on link at bounding box center [234, 206] width 22 height 22
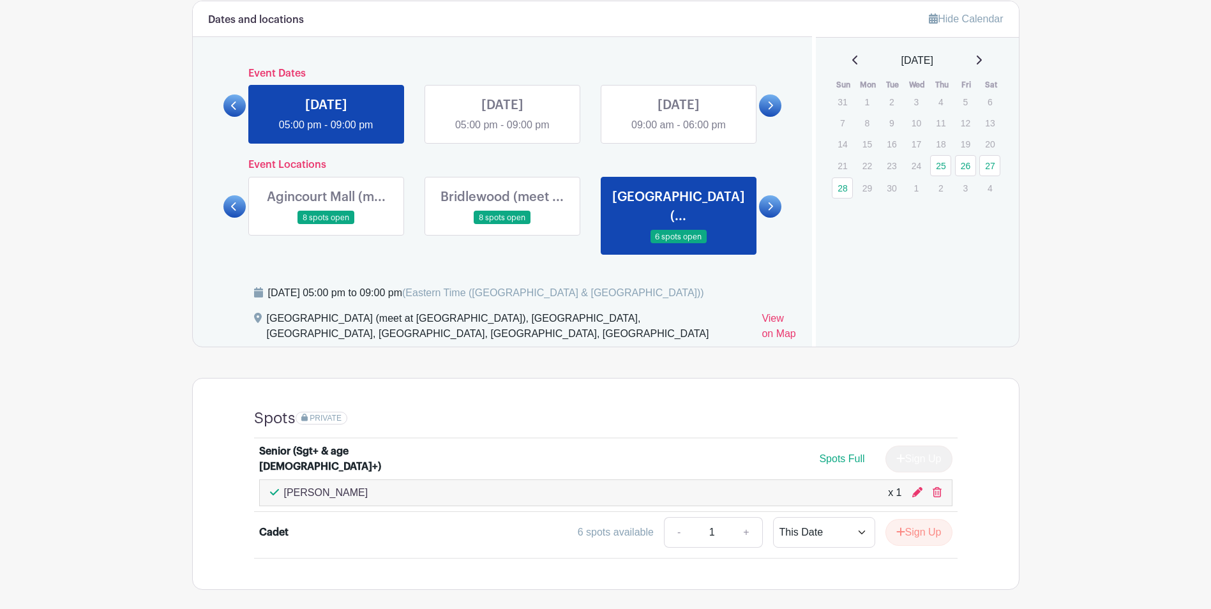
click at [678, 244] on link at bounding box center [678, 244] width 0 height 0
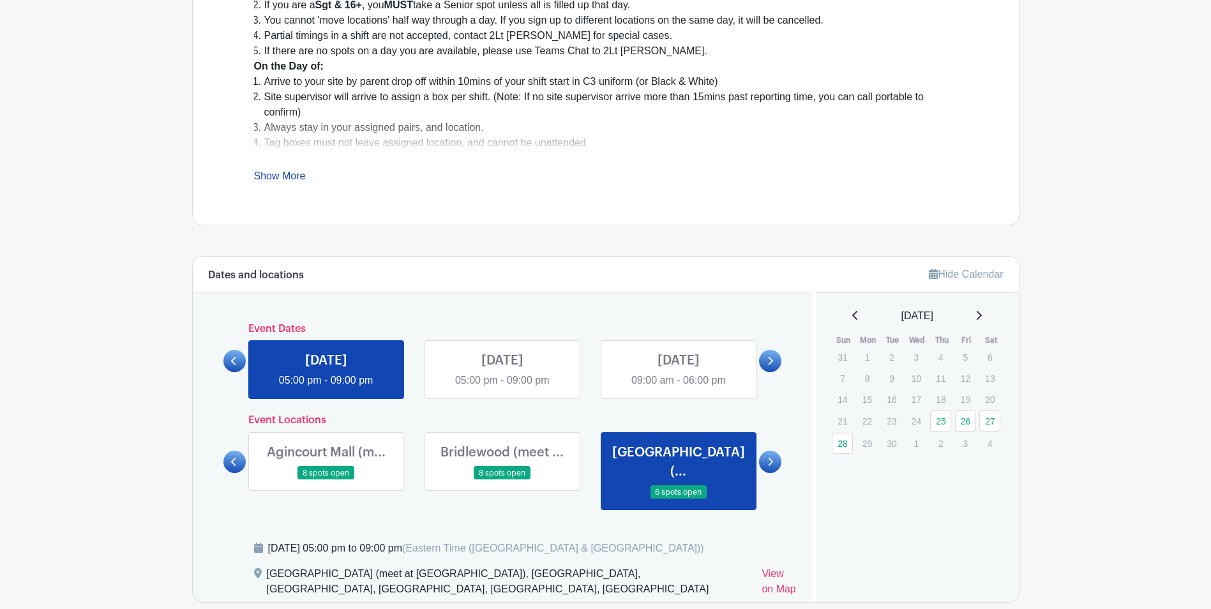
scroll to position [364, 0]
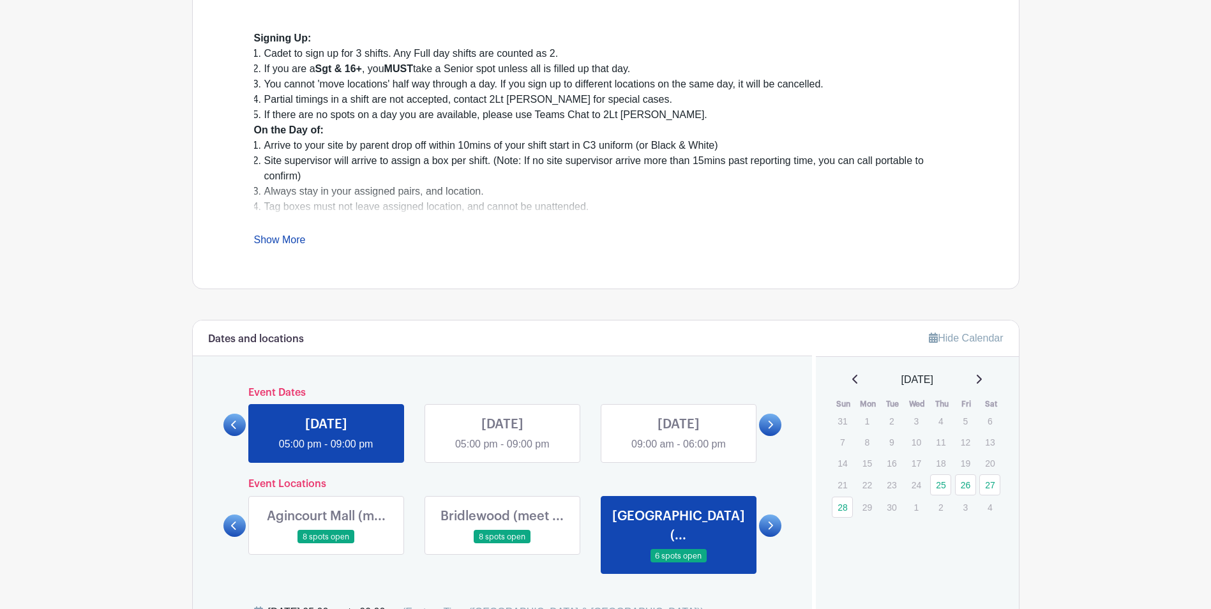
click at [678, 452] on link at bounding box center [678, 452] width 0 height 0
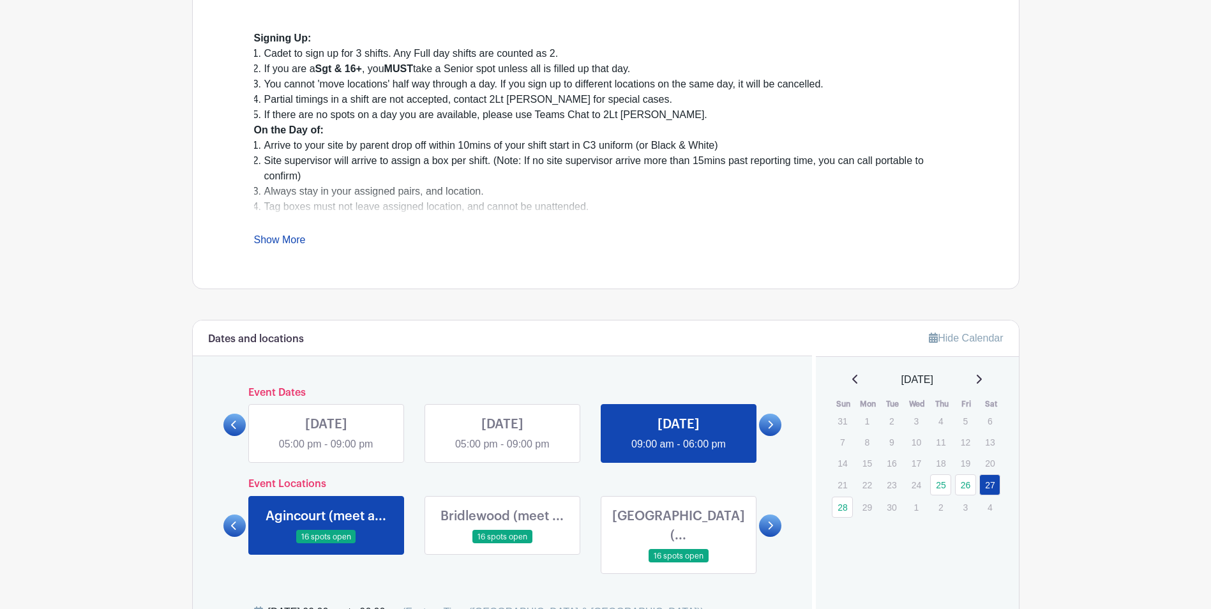
click at [763, 424] on link at bounding box center [770, 425] width 22 height 22
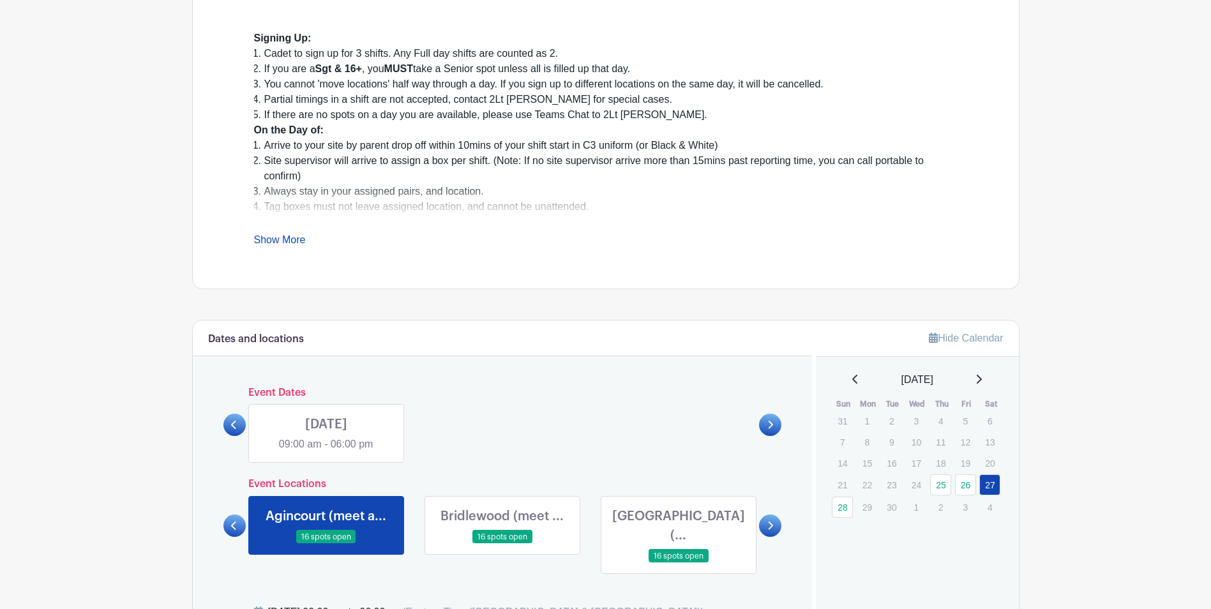
click at [220, 426] on div "Dates and locations Event Dates THU Sep 25, 2025 05:00 pm - 09:00 pm FRI Sep 26…" at bounding box center [503, 492] width 620 height 345
click at [229, 424] on link at bounding box center [234, 425] width 22 height 22
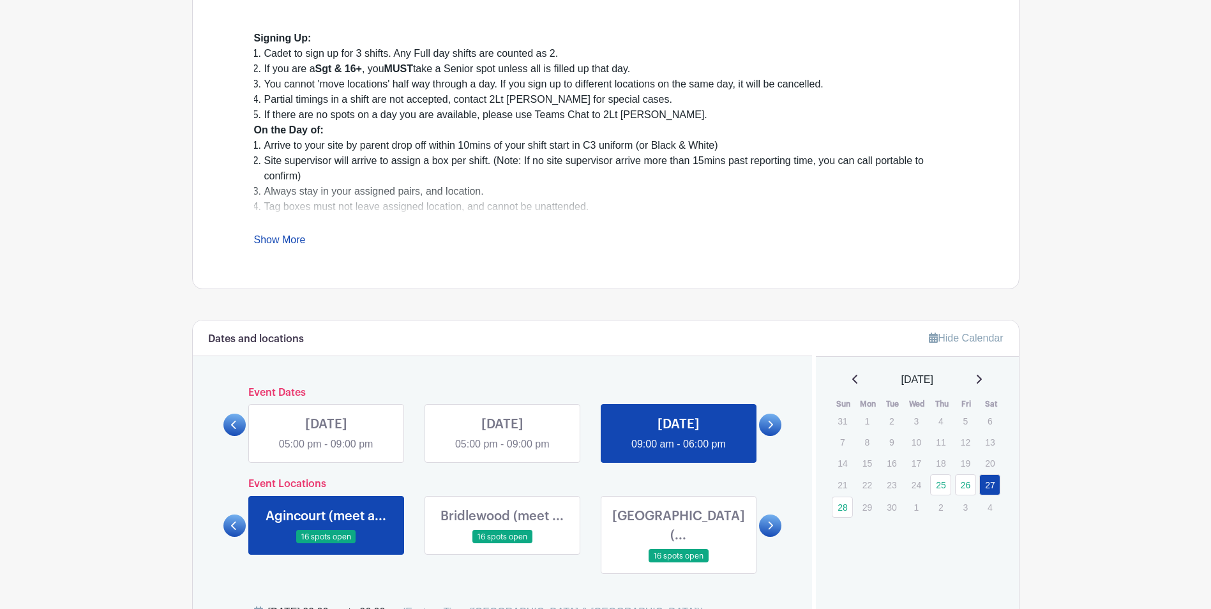
click at [766, 514] on link at bounding box center [770, 525] width 22 height 22
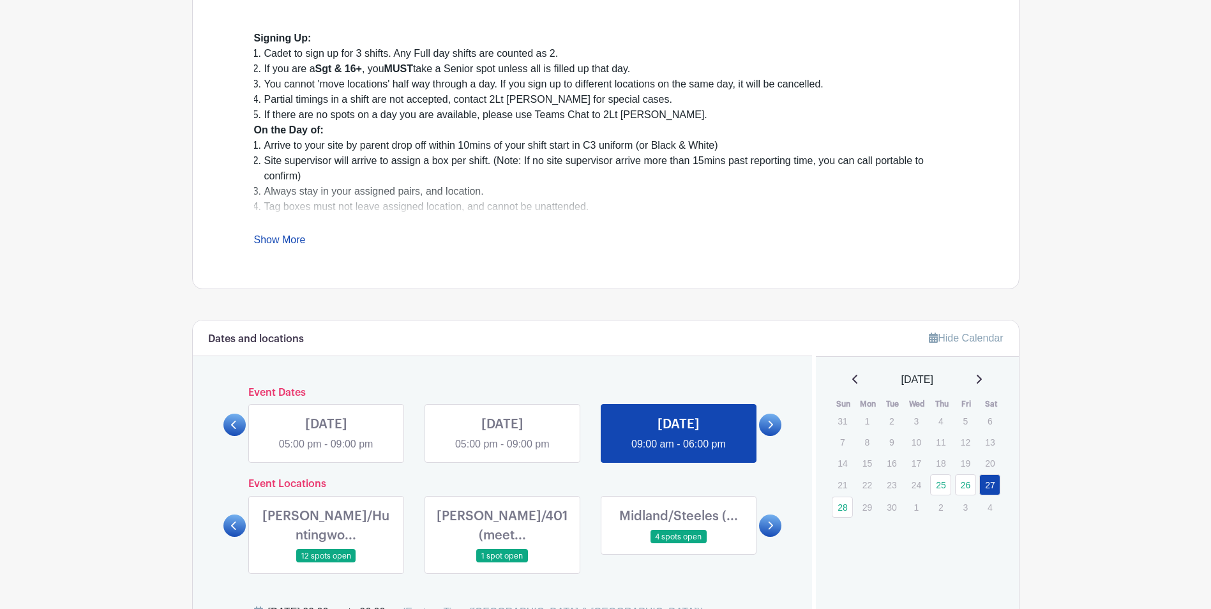
click at [766, 516] on link at bounding box center [770, 525] width 22 height 22
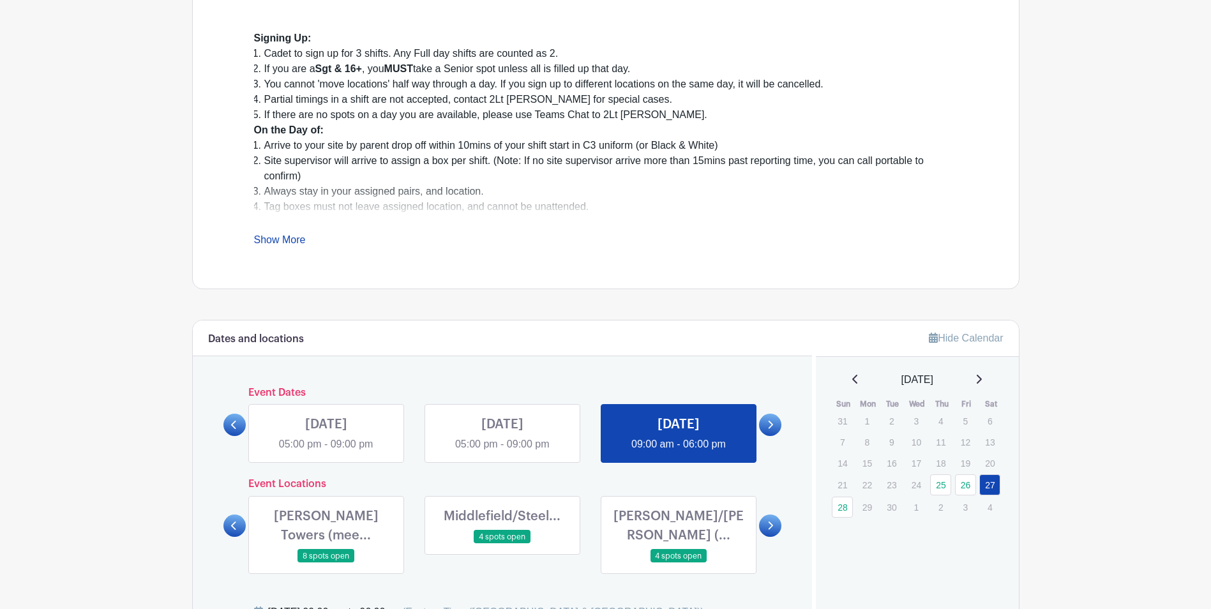
click at [772, 521] on icon at bounding box center [770, 526] width 6 height 10
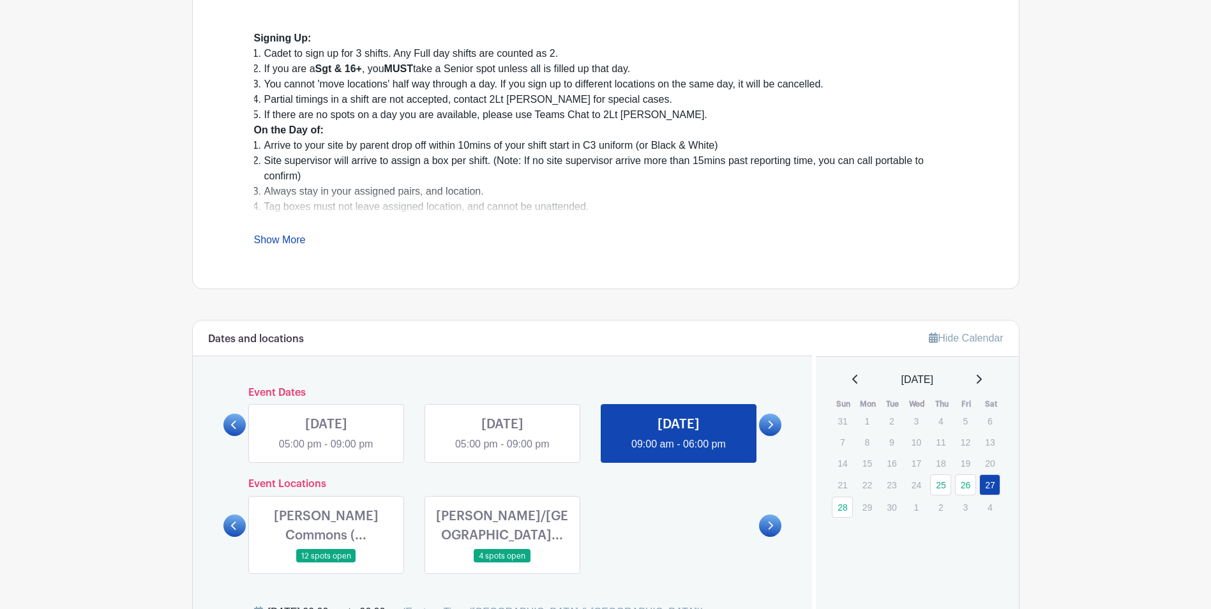
click at [239, 523] on link at bounding box center [234, 525] width 22 height 22
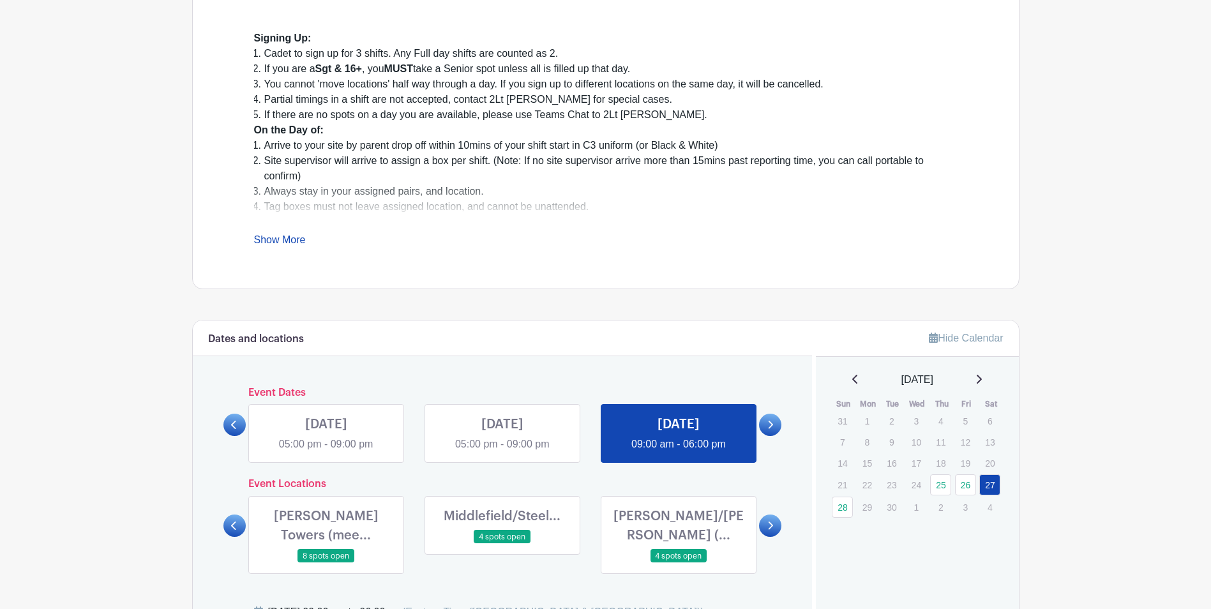
click at [239, 523] on link at bounding box center [234, 525] width 22 height 22
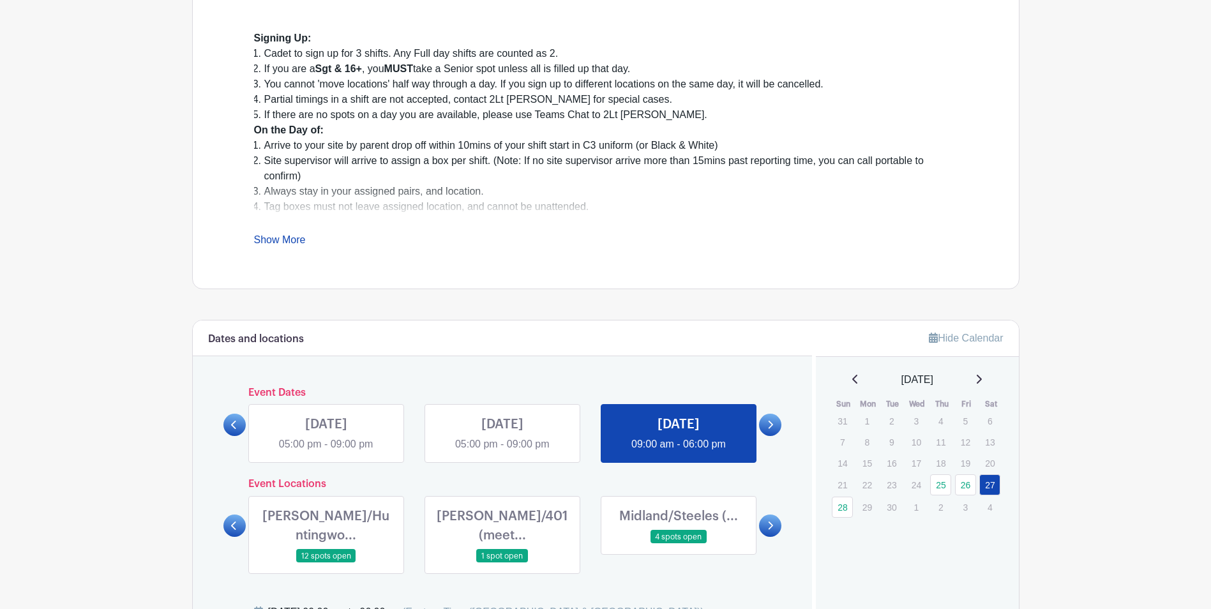
click at [239, 523] on link at bounding box center [234, 525] width 22 height 22
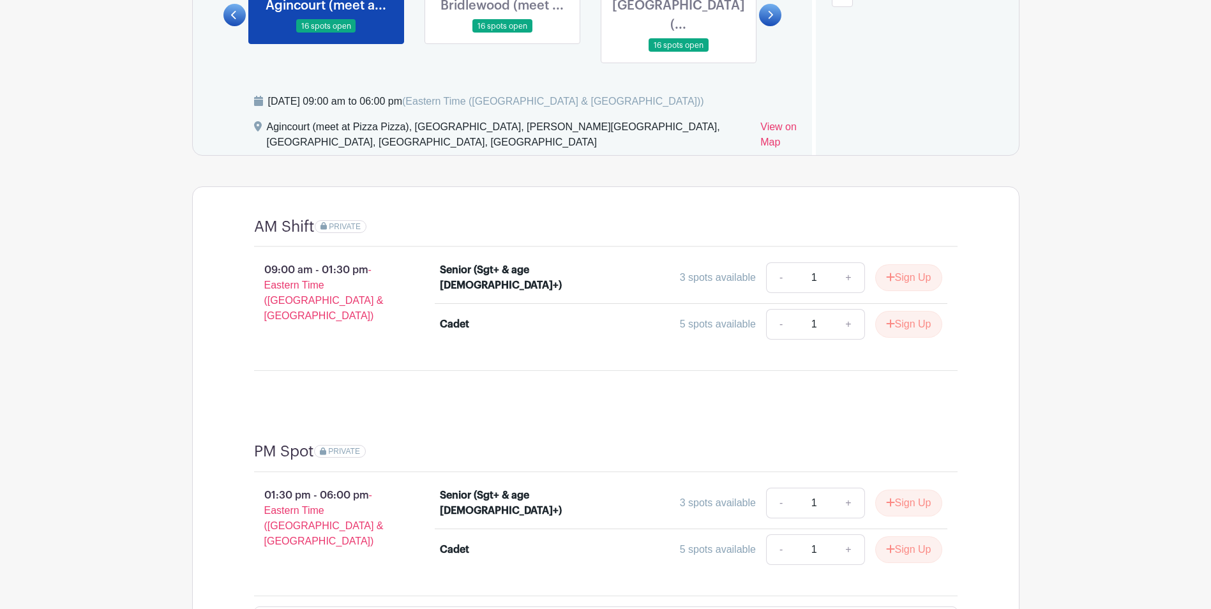
scroll to position [938, 0]
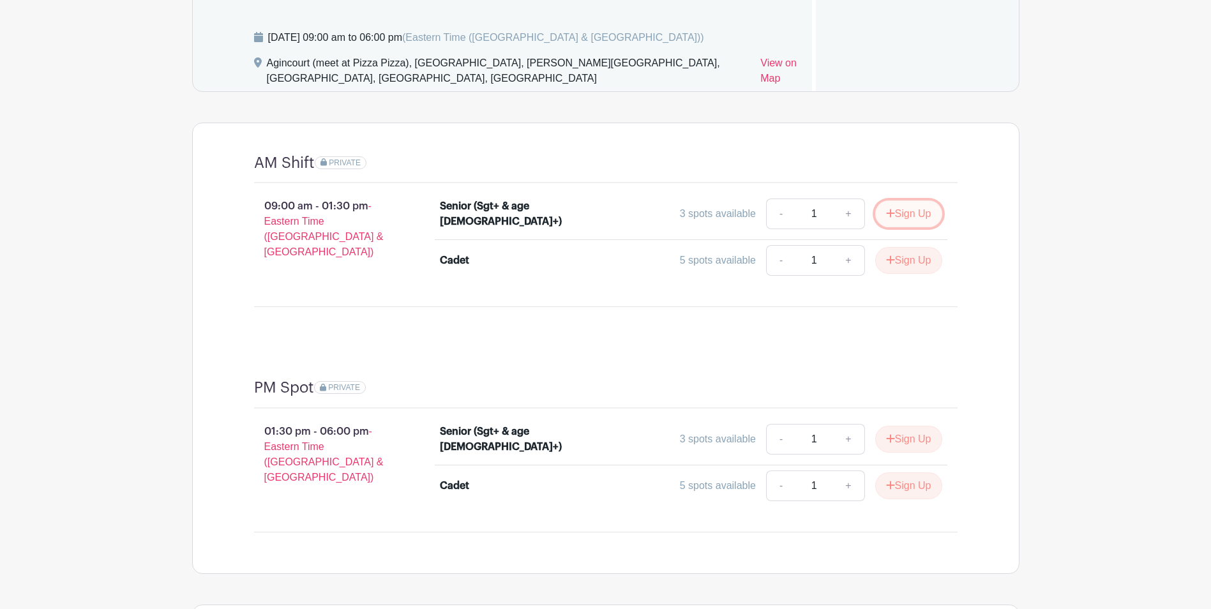
click at [906, 200] on button "Sign Up" at bounding box center [908, 213] width 67 height 27
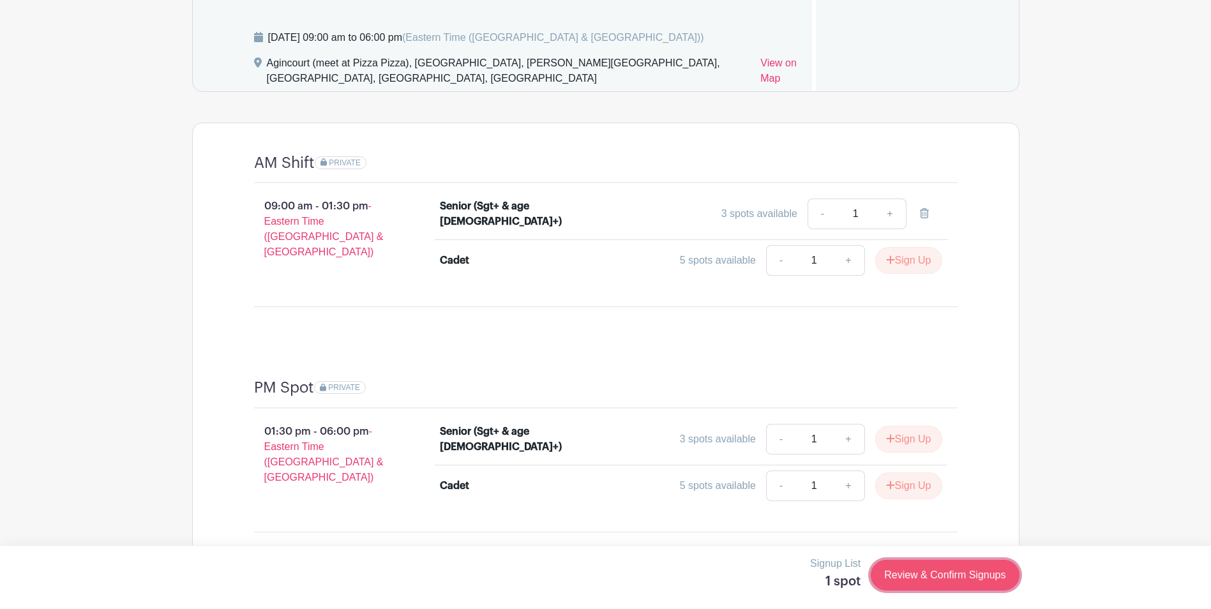
click at [915, 572] on link "Review & Confirm Signups" at bounding box center [945, 575] width 148 height 31
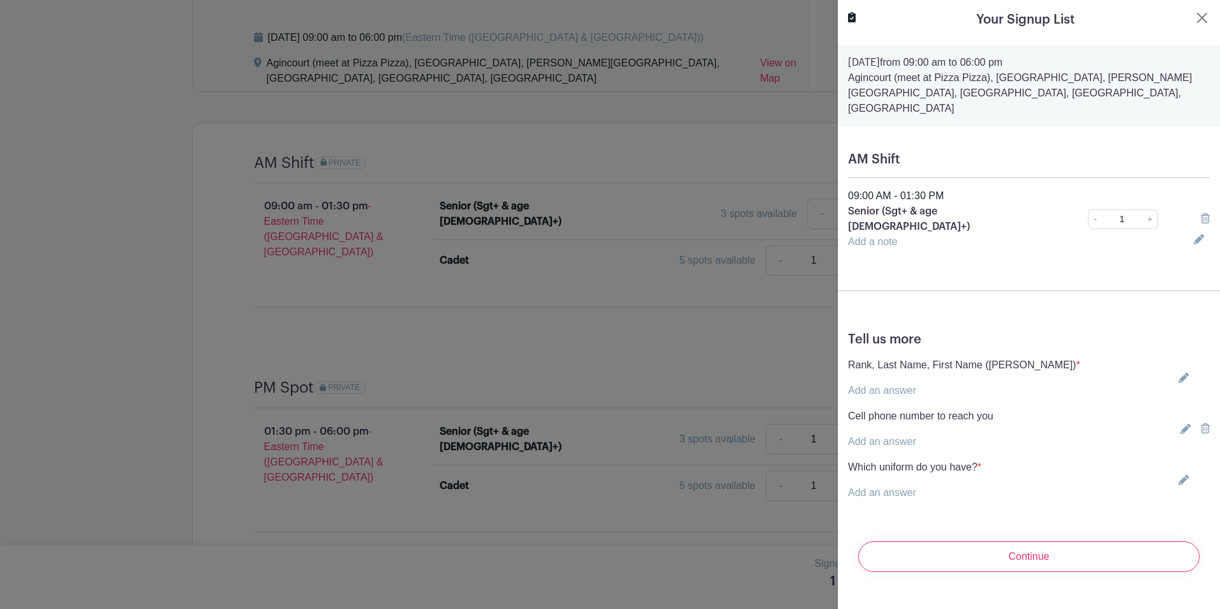
click at [878, 383] on p "Add an answer" at bounding box center [964, 390] width 232 height 15
click at [878, 385] on link "Add an answer" at bounding box center [882, 390] width 68 height 11
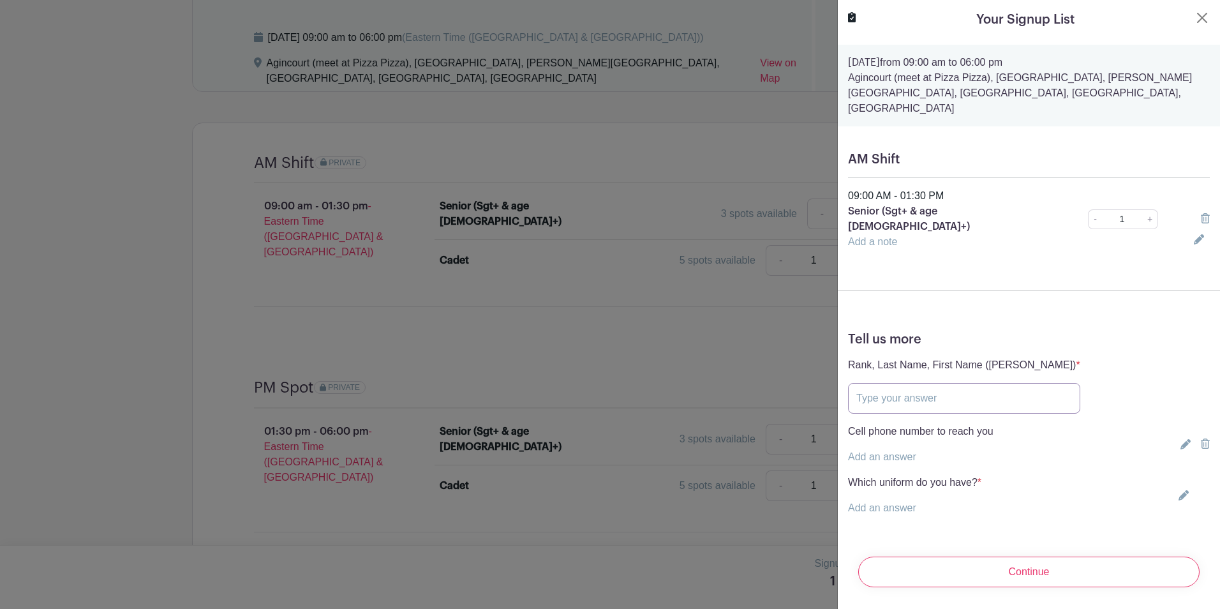
click at [878, 383] on input "text" at bounding box center [964, 398] width 232 height 31
type input "Sgt [PERSON_NAME]"
click at [905, 451] on link "Add an answer" at bounding box center [882, 456] width 68 height 11
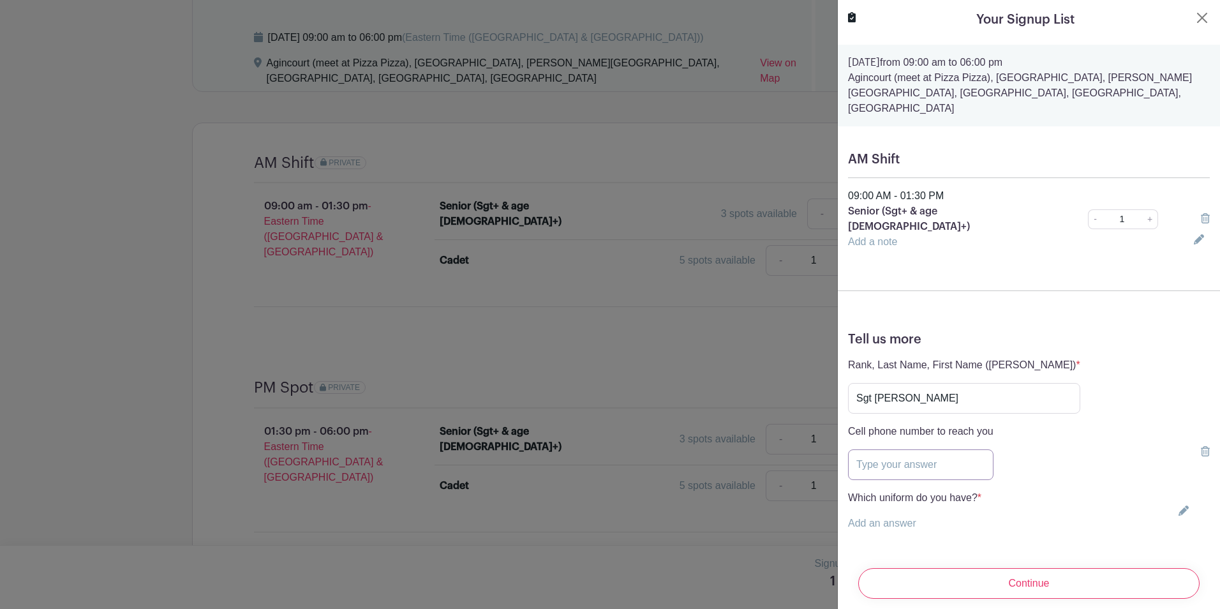
click at [904, 449] on input "text" at bounding box center [921, 464] width 146 height 31
type input "6476756863"
click at [911, 518] on link "Add an answer" at bounding box center [882, 523] width 68 height 11
click at [853, 518] on input "Blue Uniform" at bounding box center [853, 523] width 10 height 10
checkbox input "true"
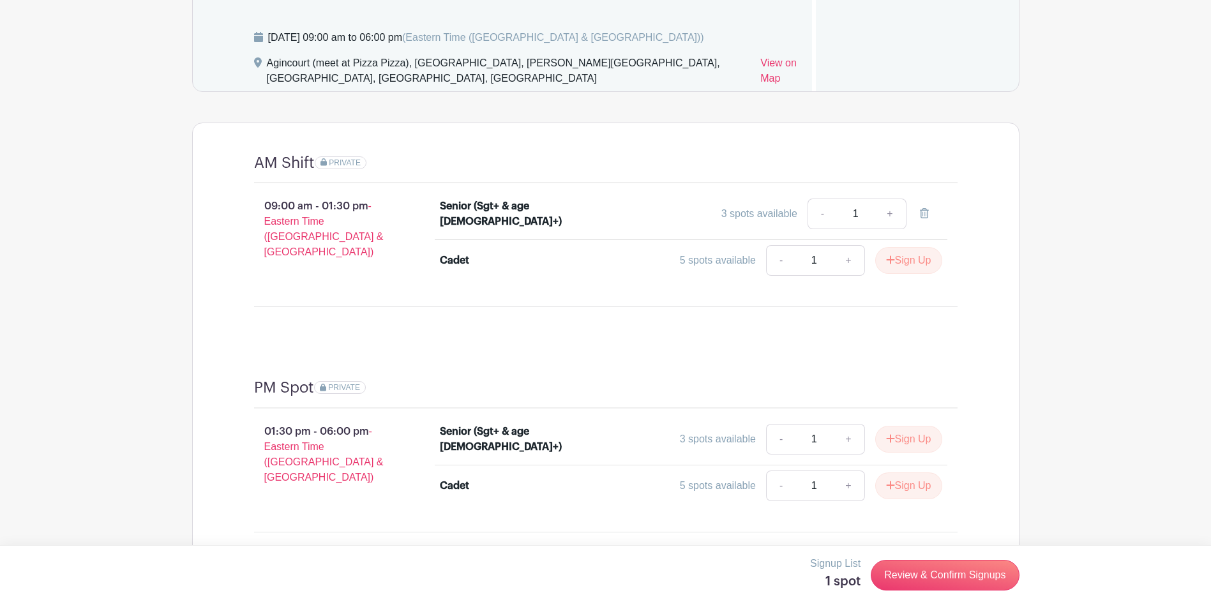
drag, startPoint x: 669, startPoint y: 331, endPoint x: 443, endPoint y: 271, distance: 233.6
click at [443, 271] on div "09:00 am - 01:30 pm - Eastern Time (US & Canada) Senior (Sgt+ & age 16+) 3 spot…" at bounding box center [605, 245] width 765 height 124
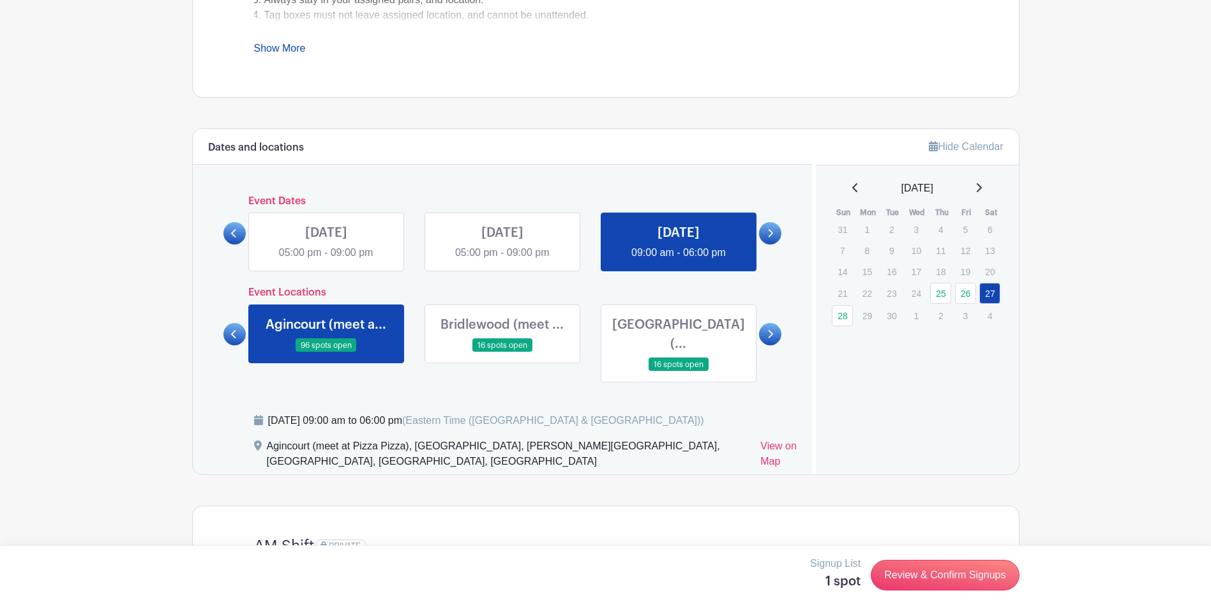
scroll to position [619, 0]
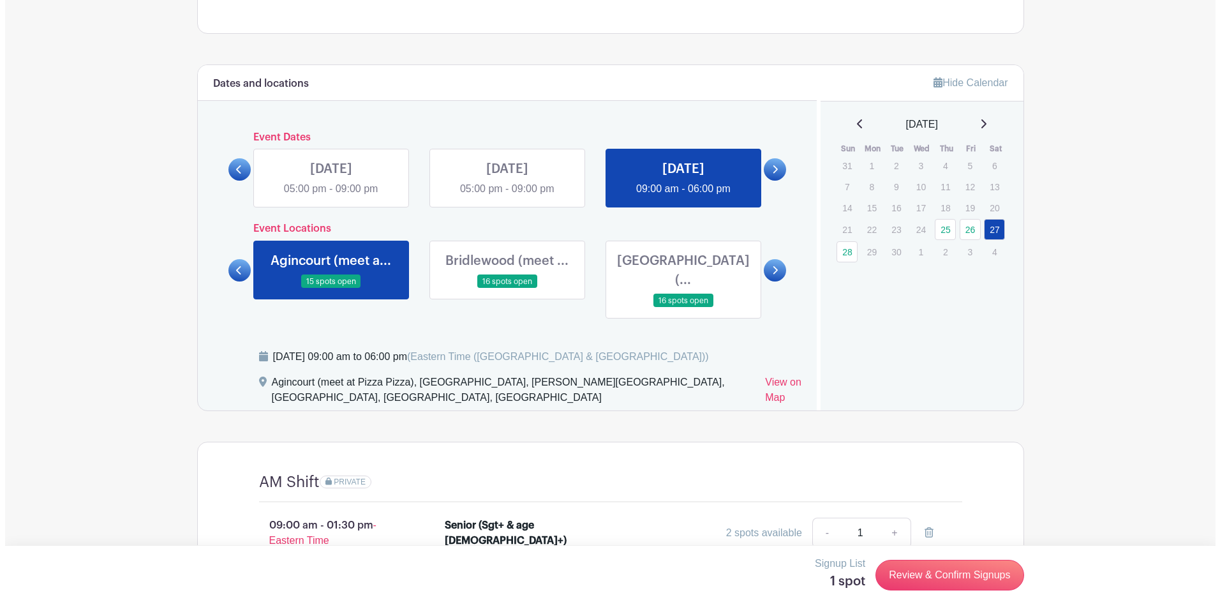
scroll to position [874, 0]
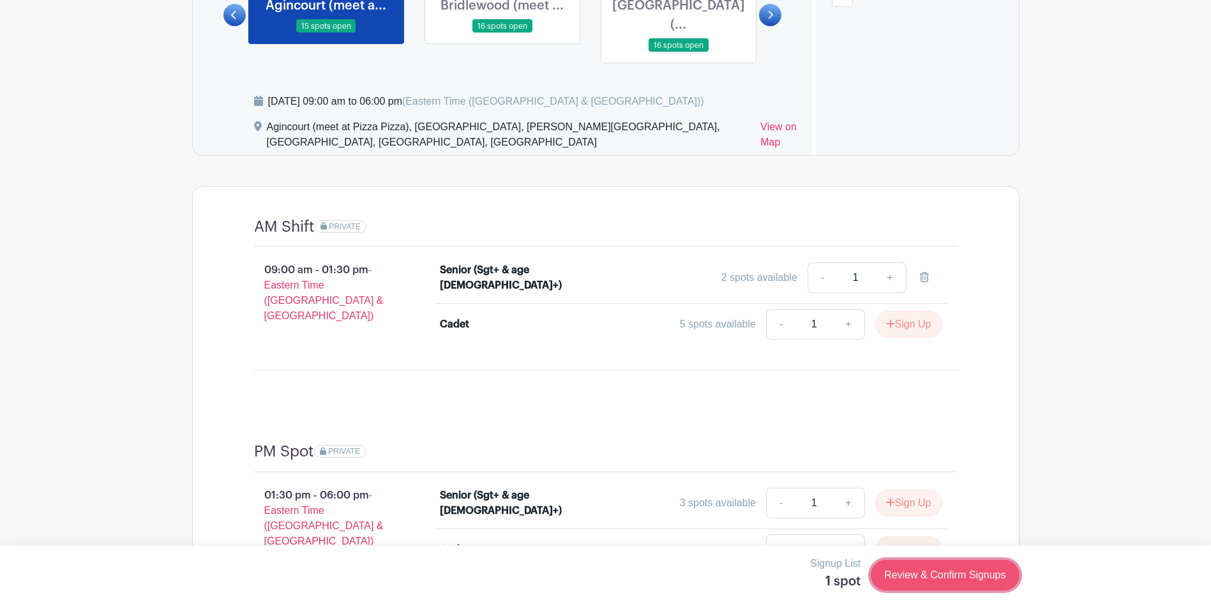
click at [907, 575] on link "Review & Confirm Signups" at bounding box center [945, 575] width 148 height 31
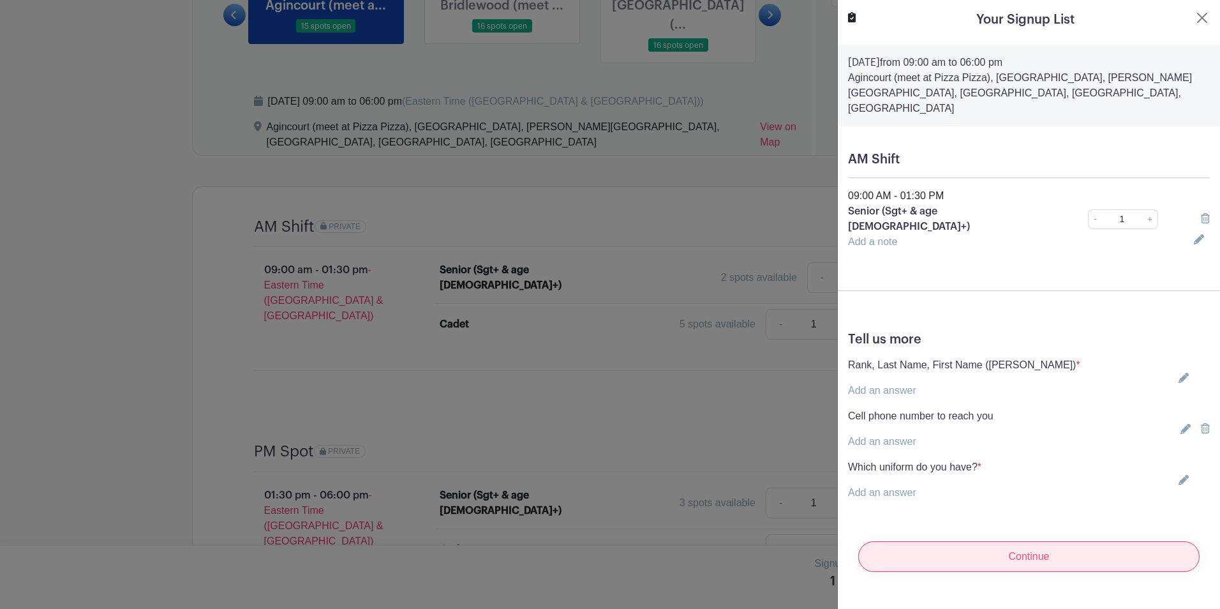
click at [1031, 541] on input "Continue" at bounding box center [1028, 556] width 341 height 31
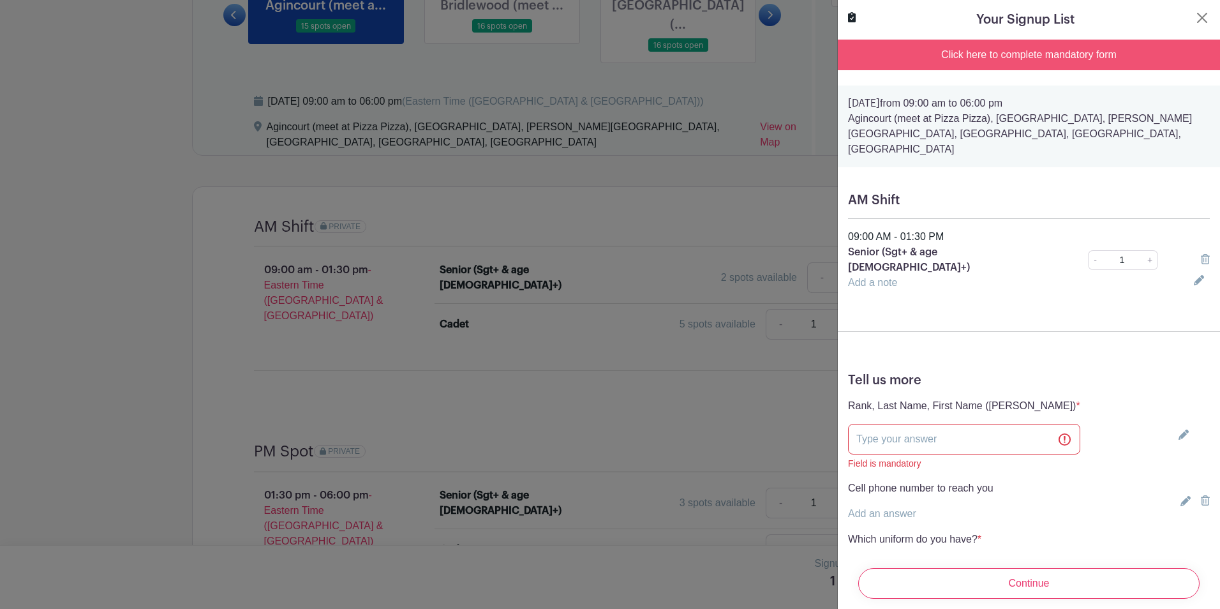
scroll to position [85, 0]
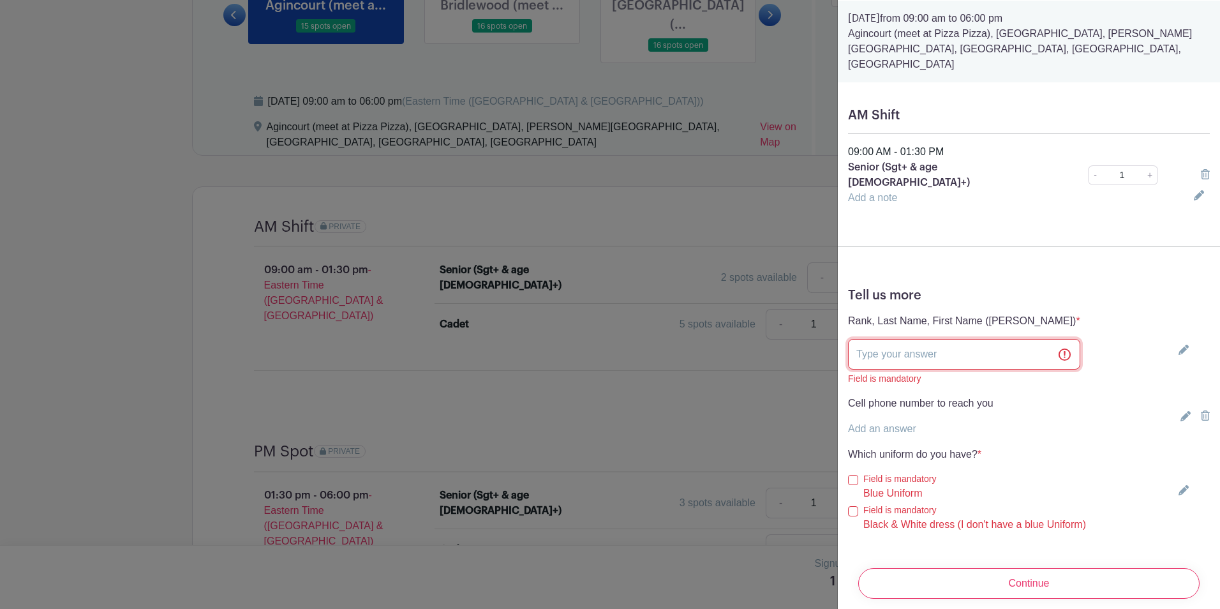
click at [922, 339] on input "text" at bounding box center [964, 354] width 232 height 31
type input "Sgt [PERSON_NAME]"
click at [894, 413] on div "Tell us more Rank, Last Name, First Name (FCpl Lee, David) * Add an answer Sgt …" at bounding box center [1029, 416] width 382 height 276
click at [889, 421] on p "Add an answer" at bounding box center [921, 428] width 146 height 15
click at [890, 423] on link "Add an answer" at bounding box center [882, 428] width 68 height 11
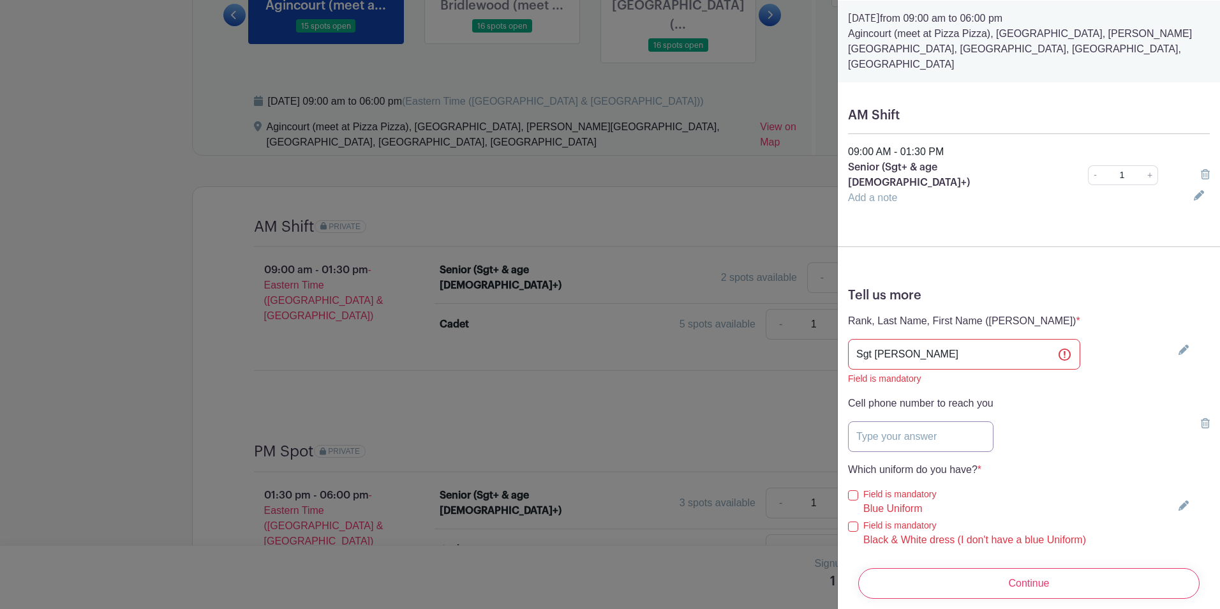
click at [889, 421] on input "text" at bounding box center [921, 436] width 146 height 31
type input "6476756863"
click at [857, 490] on input "Blue Uniform" at bounding box center [853, 495] width 10 height 10
checkbox input "true"
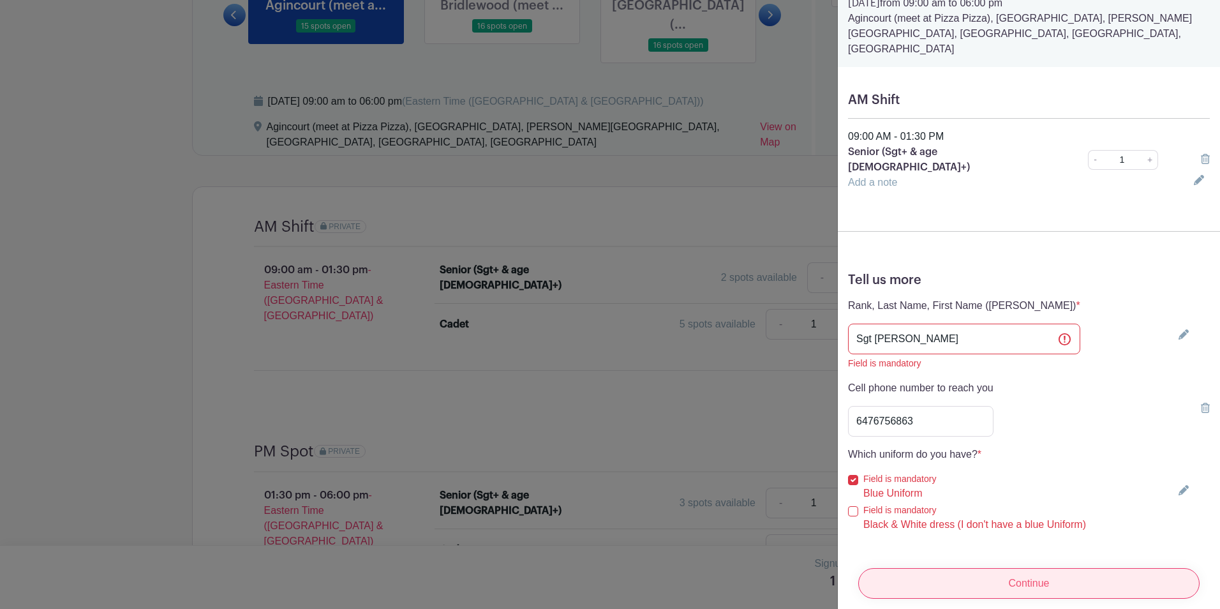
click at [900, 568] on input "Continue" at bounding box center [1028, 583] width 341 height 31
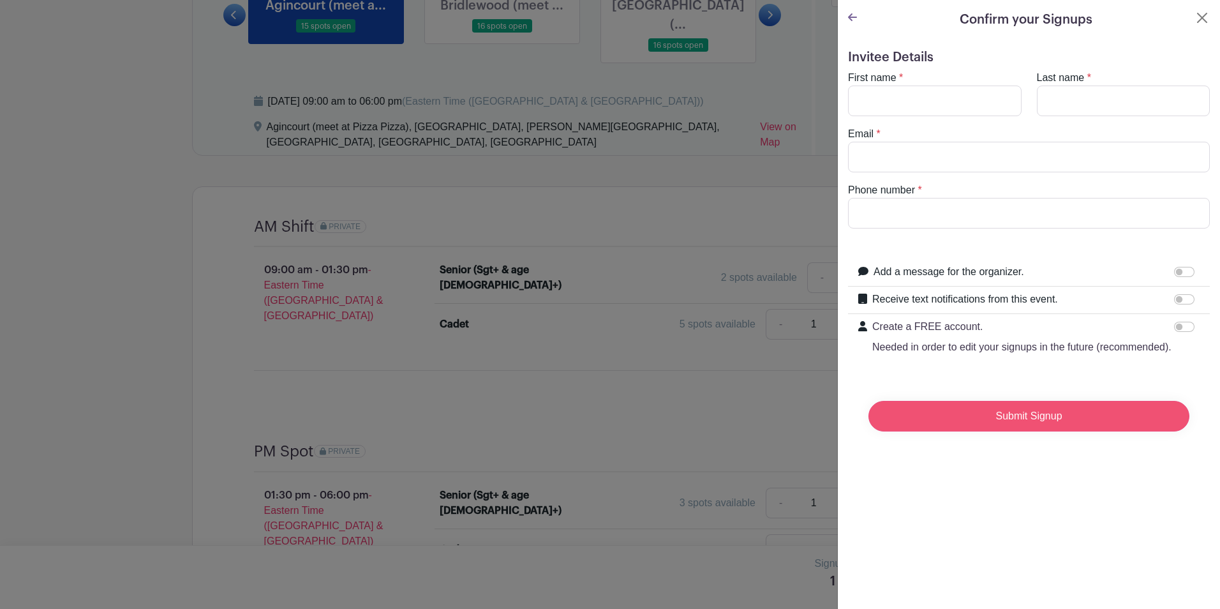
click at [929, 431] on input "Submit Signup" at bounding box center [1029, 416] width 321 height 31
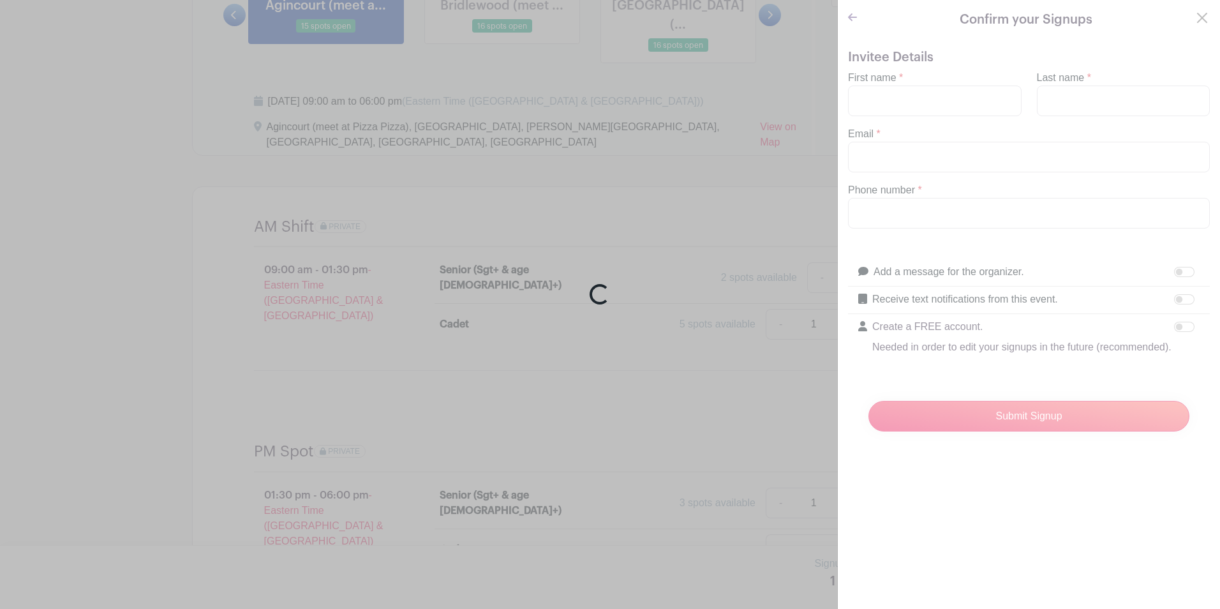
click at [913, 100] on div "Loading..." at bounding box center [610, 304] width 1220 height 609
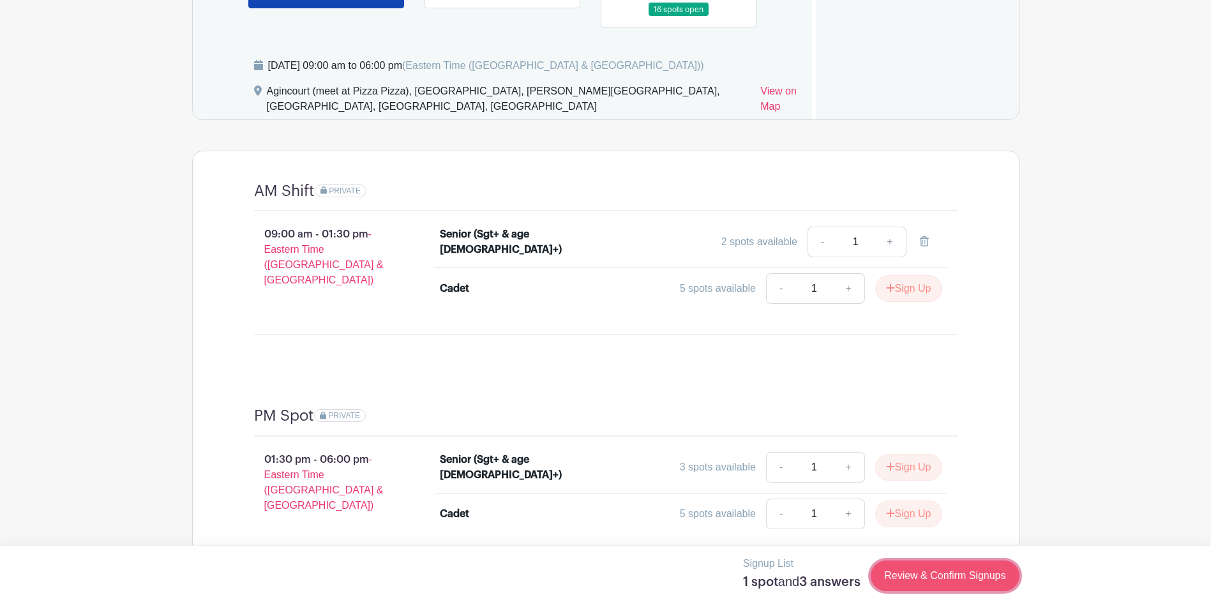
click at [964, 566] on link "Review & Confirm Signups" at bounding box center [945, 575] width 148 height 31
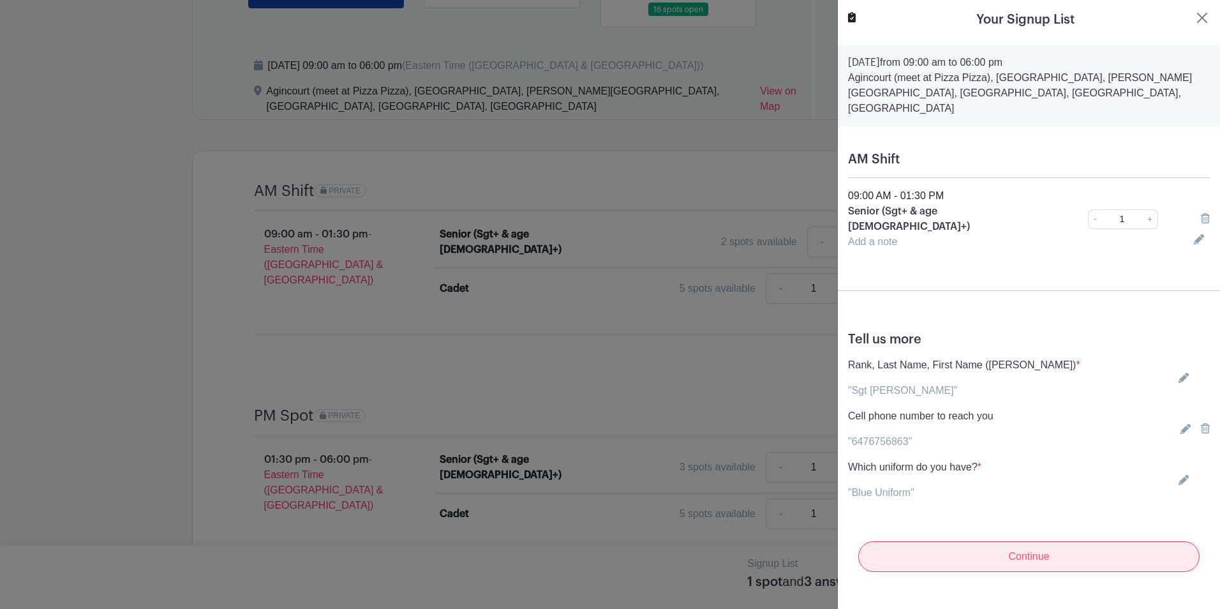
click at [958, 541] on input "Continue" at bounding box center [1028, 556] width 341 height 31
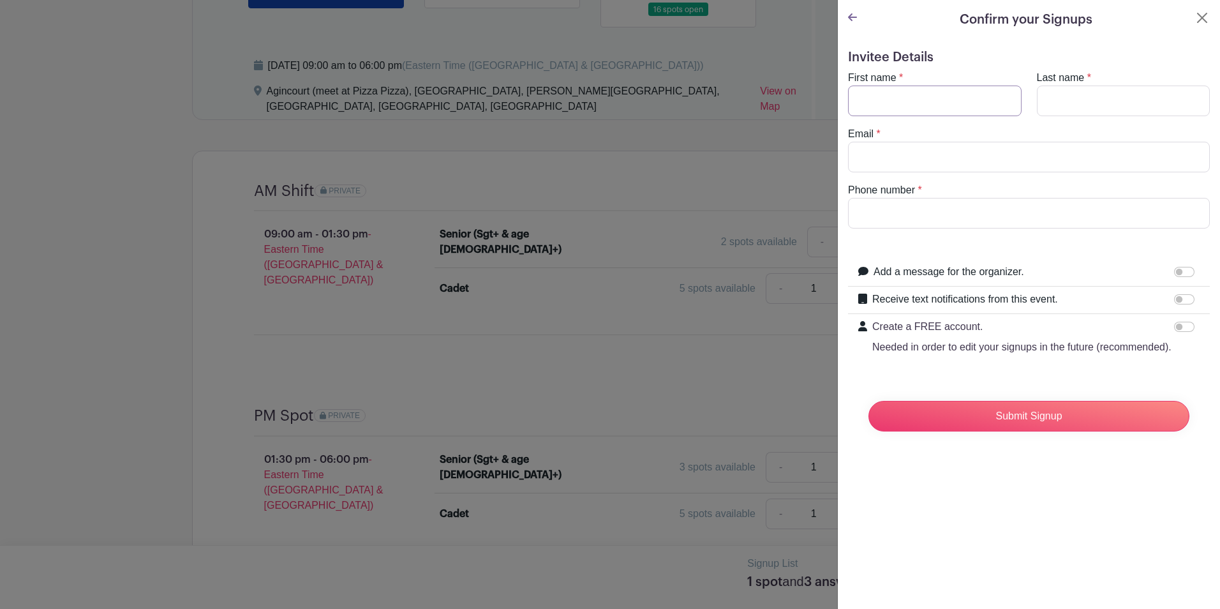
click at [892, 97] on input "First name" at bounding box center [935, 101] width 174 height 31
type input "[PERSON_NAME]"
type input "Ni"
type input "[EMAIL_ADDRESS][DOMAIN_NAME]"
type input "6476756863"
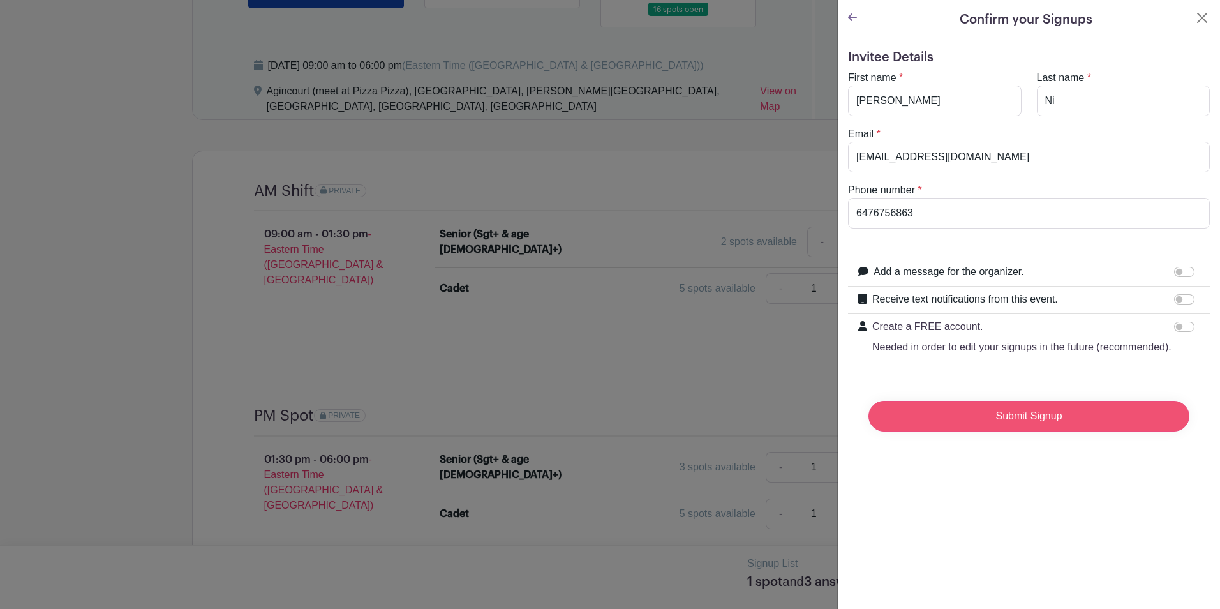
click at [991, 431] on input "Submit Signup" at bounding box center [1029, 416] width 321 height 31
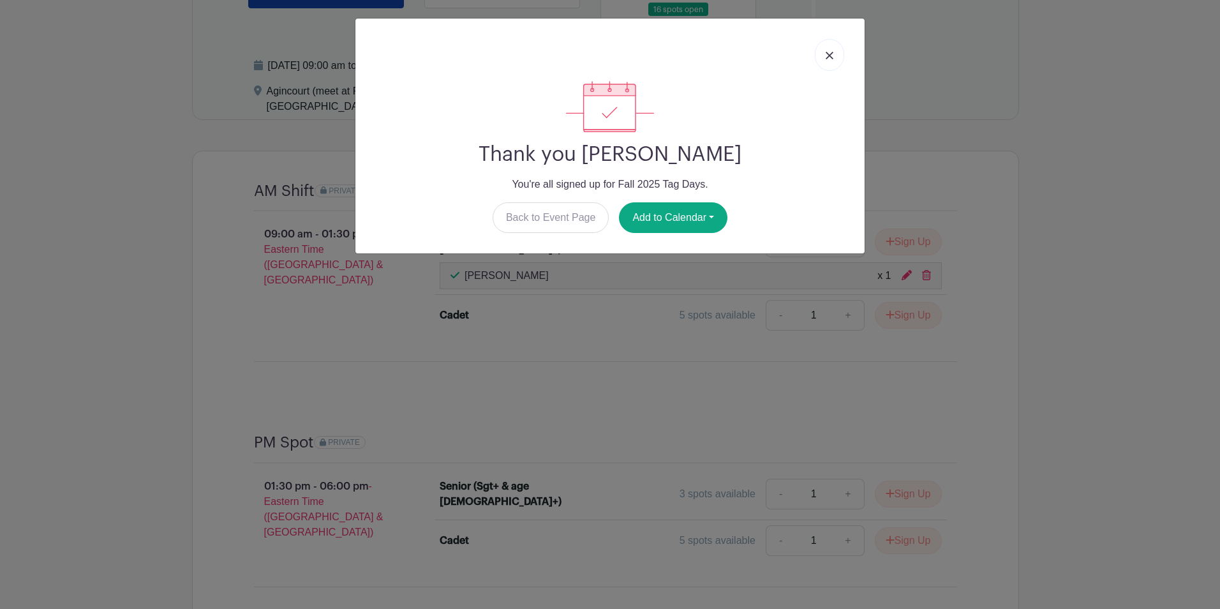
click at [827, 52] on img at bounding box center [830, 56] width 8 height 8
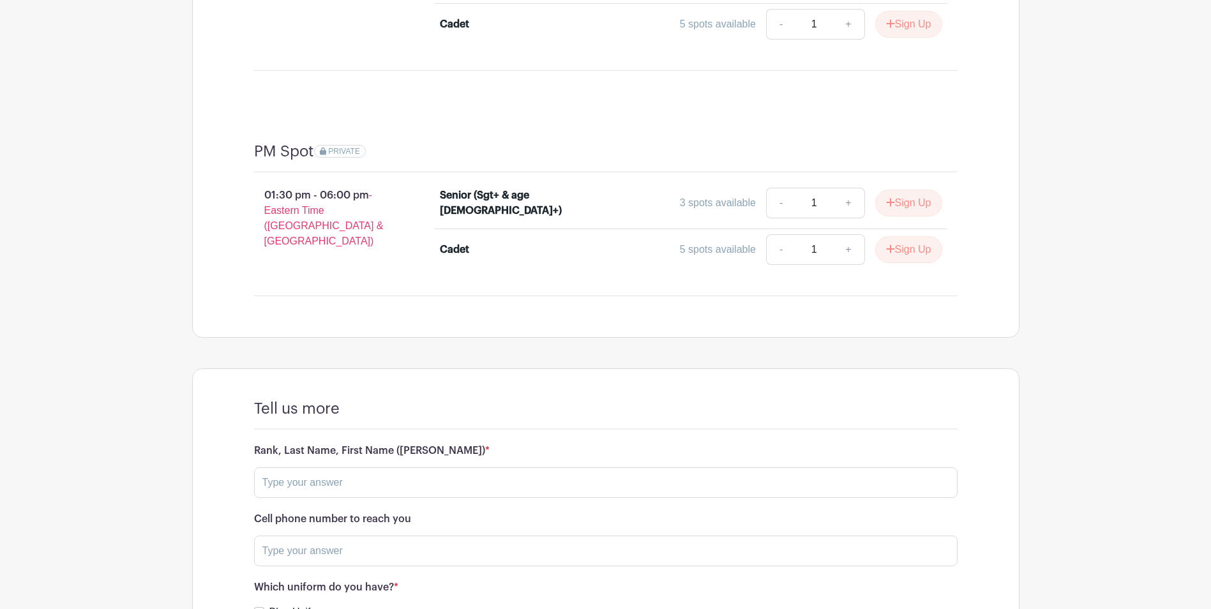
scroll to position [1321, 0]
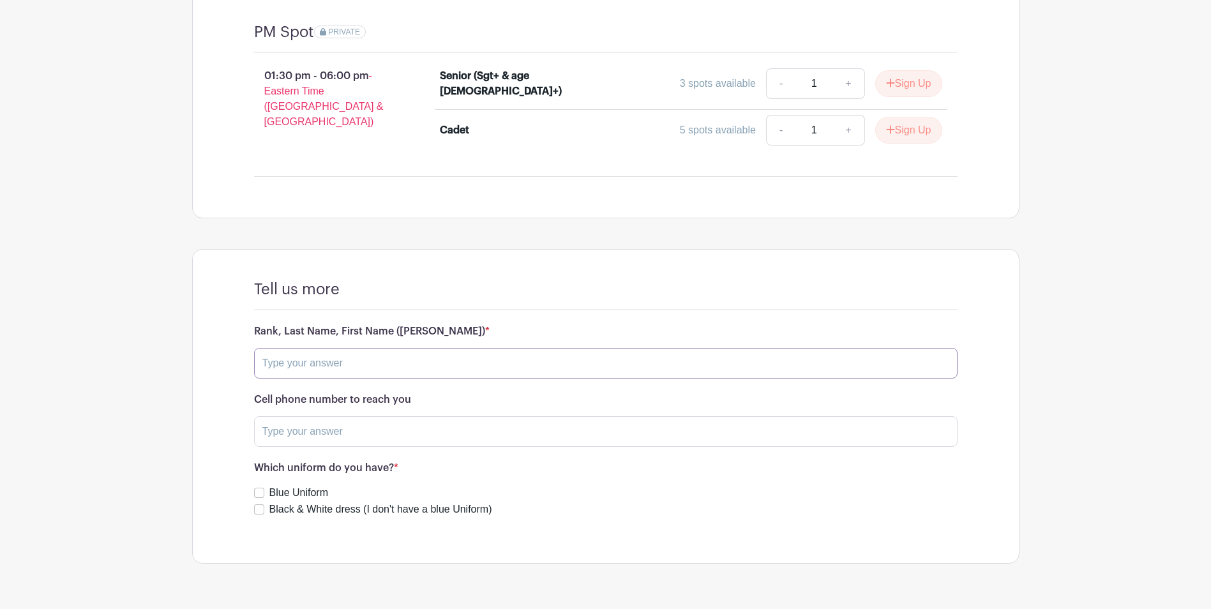
click at [382, 348] on input "text" at bounding box center [605, 363] width 703 height 31
type input "Sgt [PERSON_NAME]"
type input "6476756863"
click at [261, 488] on input "Blue Uniform" at bounding box center [259, 493] width 10 height 10
checkbox input "true"
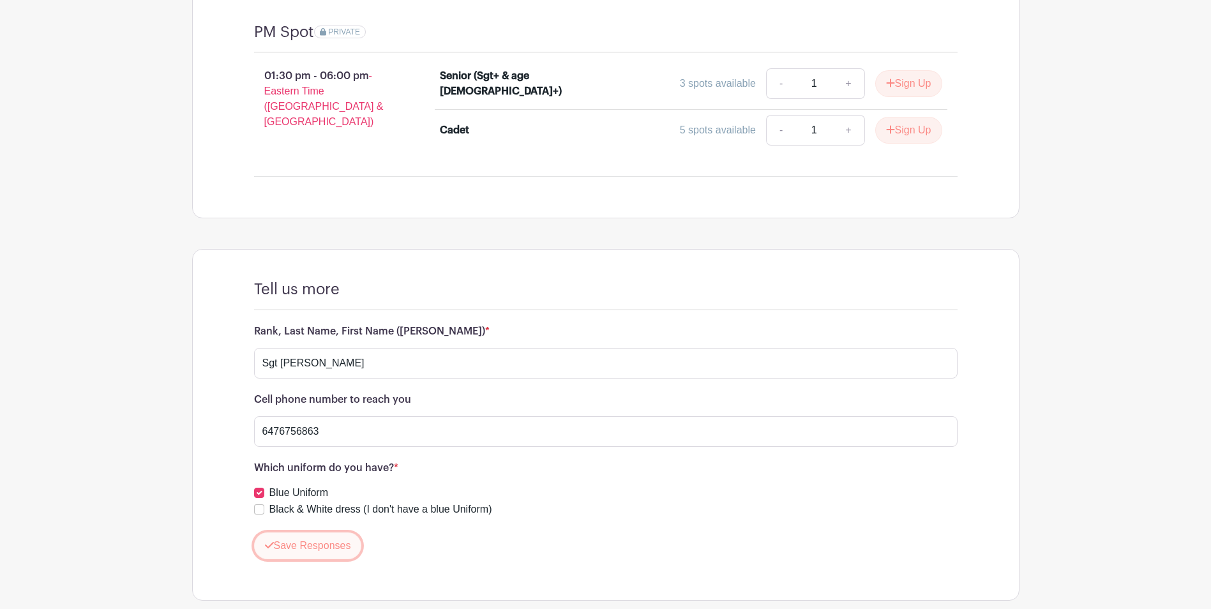
click at [278, 532] on button "Save Responses" at bounding box center [308, 545] width 108 height 27
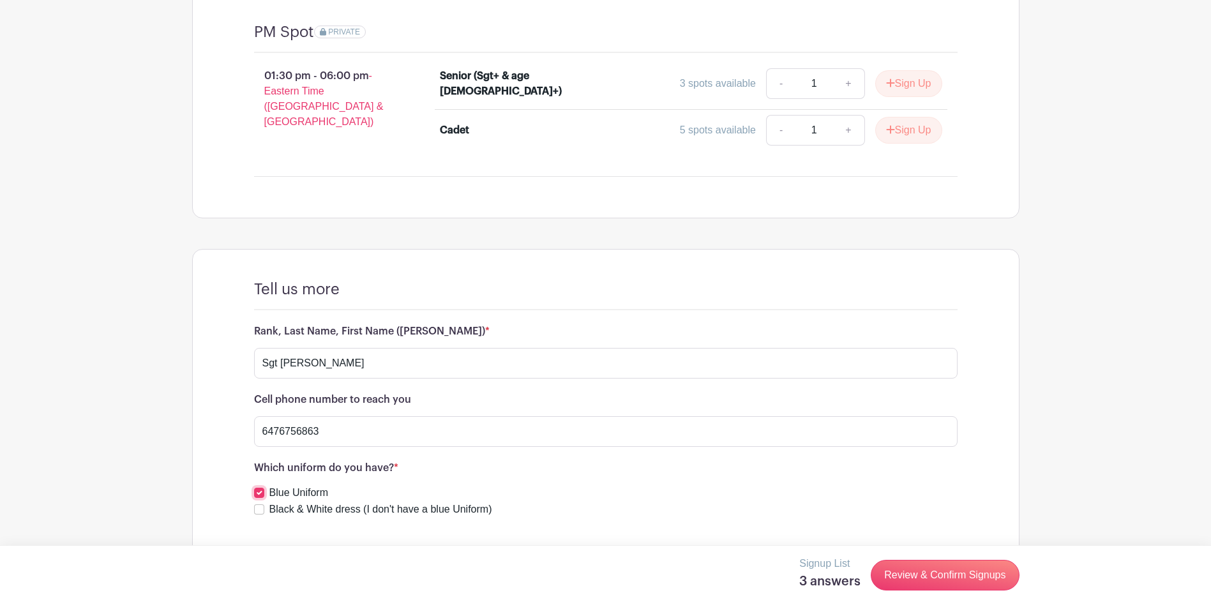
click at [264, 488] on input "Blue Uniform" at bounding box center [259, 493] width 10 height 10
click at [263, 488] on input "Blue Uniform" at bounding box center [259, 493] width 10 height 10
checkbox input "true"
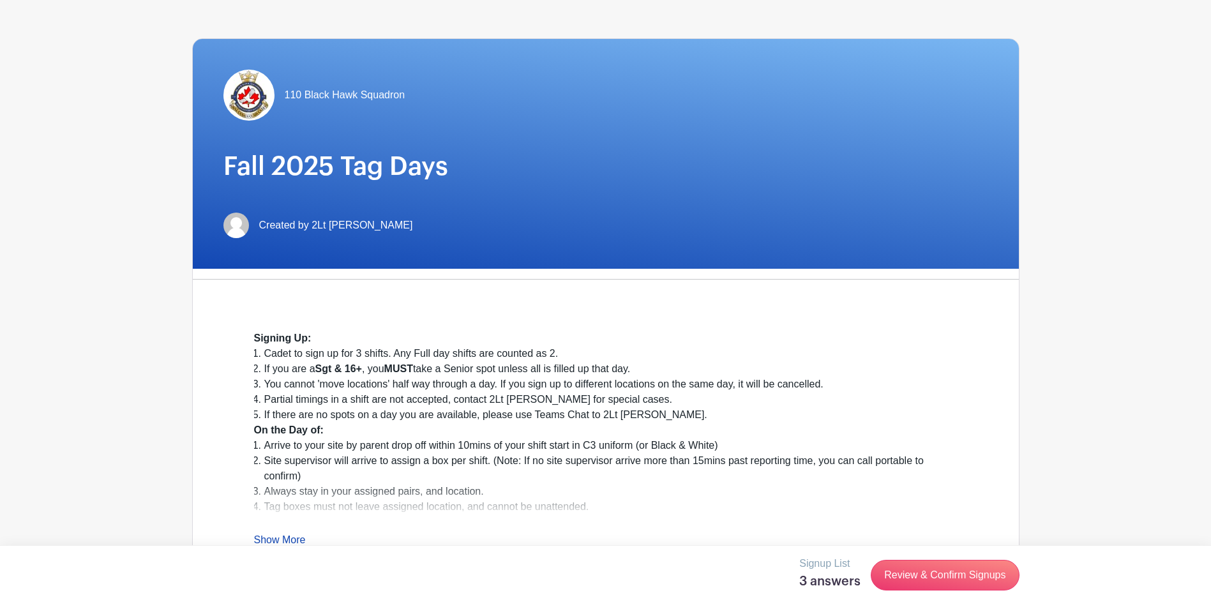
scroll to position [191, 0]
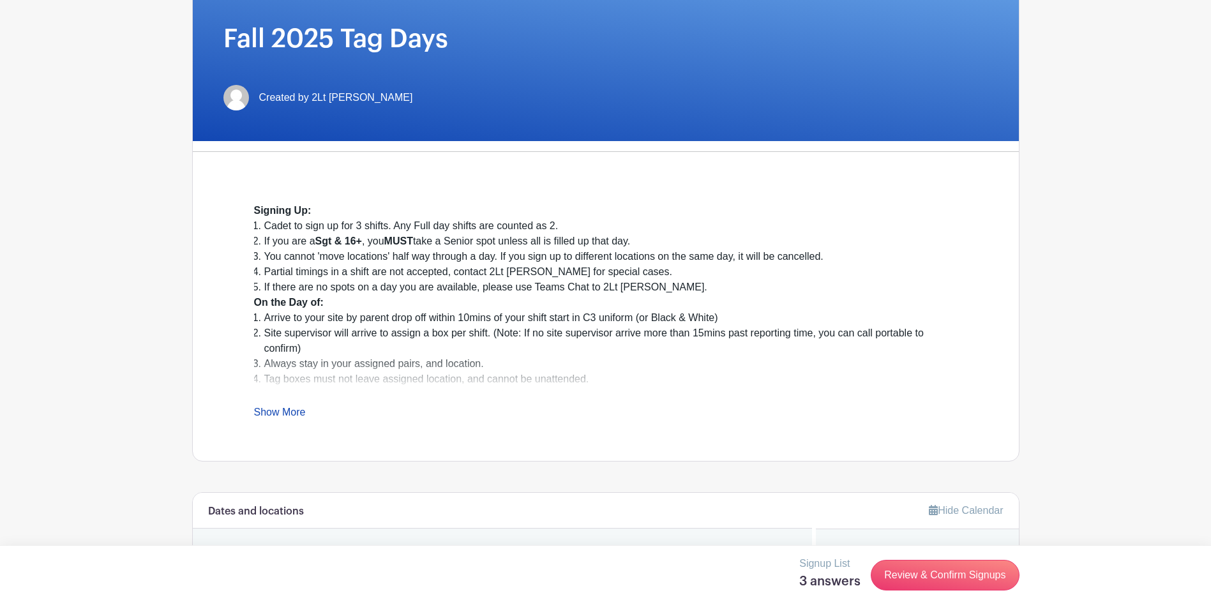
click at [274, 416] on link "Show More" at bounding box center [280, 415] width 52 height 16
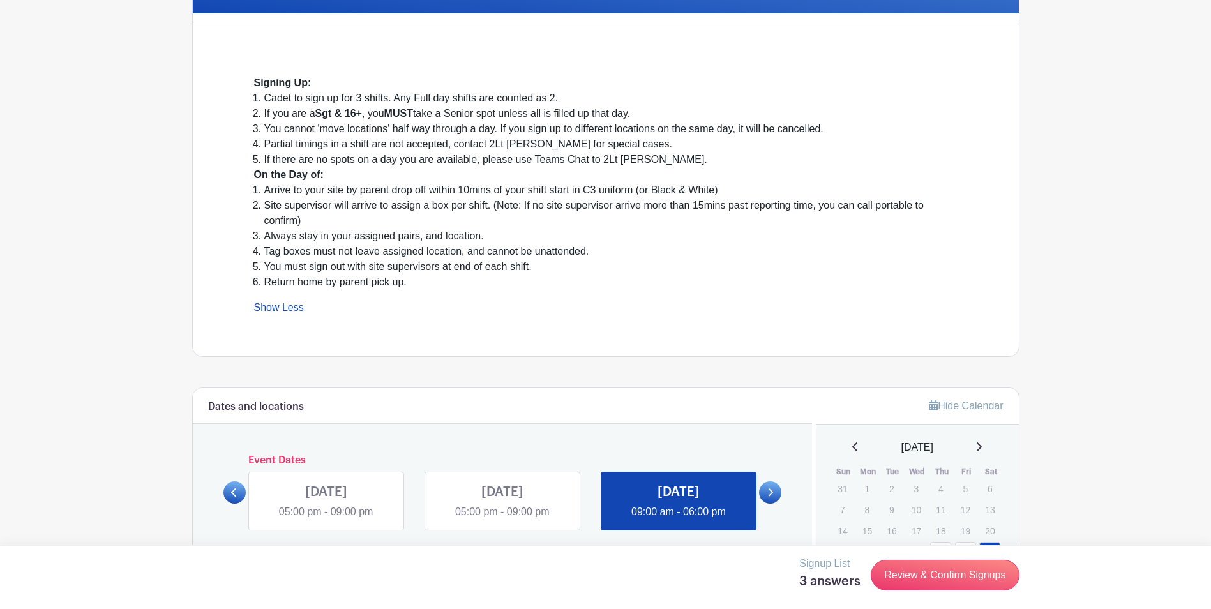
scroll to position [0, 0]
